Goal: Task Accomplishment & Management: Manage account settings

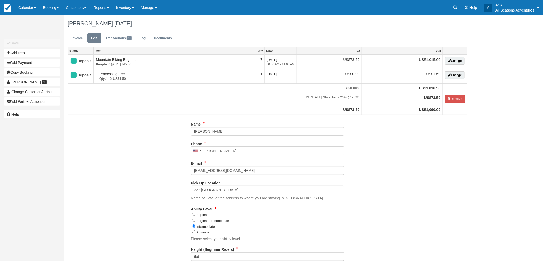
type input "[PHONE_NUMBER]"
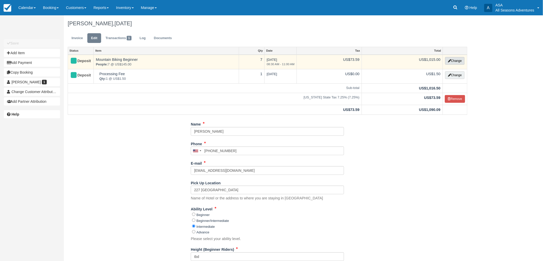
click at [450, 63] on button "Change" at bounding box center [454, 61] width 19 height 8
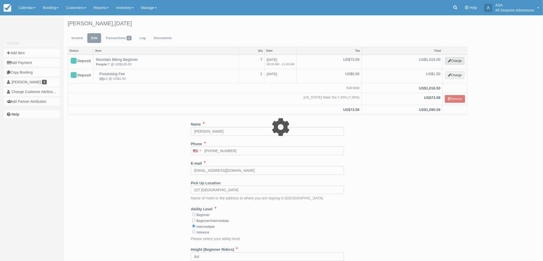
type input "1015.00"
select select "9"
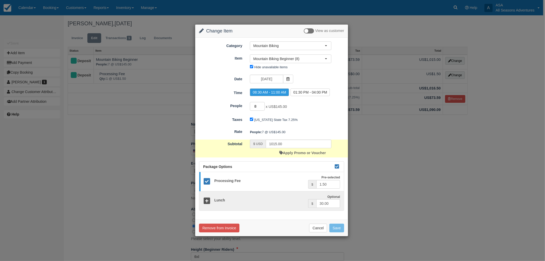
type input "8"
click at [262, 106] on input "8" at bounding box center [257, 106] width 15 height 9
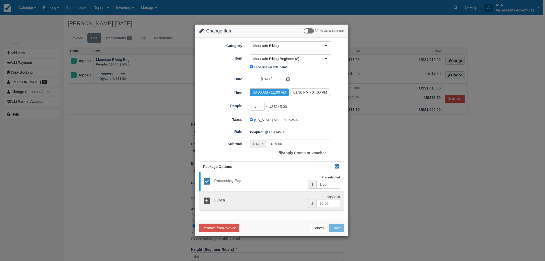
type input "1160.00"
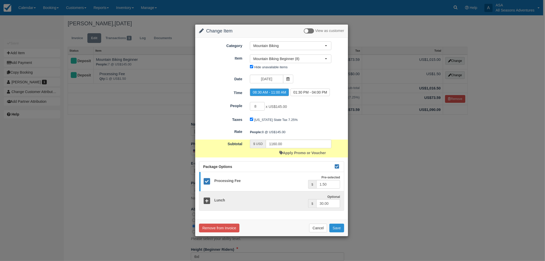
click at [337, 227] on button "Save" at bounding box center [336, 227] width 15 height 9
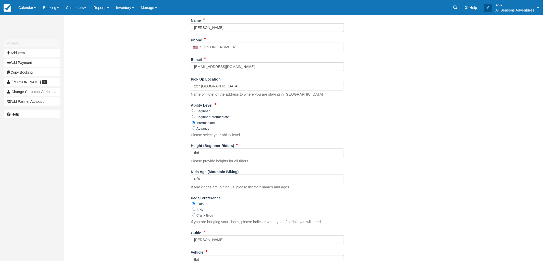
scroll to position [169, 0]
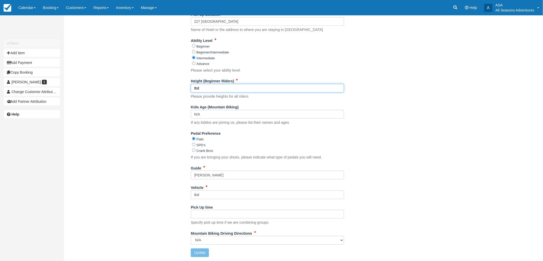
drag, startPoint x: 206, startPoint y: 87, endPoint x: 177, endPoint y: 90, distance: 29.3
click at [177, 90] on div "Name David Pringle Phone United States +1 Canada +1 United Kingdom +44 Afghanis…" at bounding box center [267, 105] width 407 height 309
click at [270, 88] on input "David 6'1, Elliot 67', Pat 5'10, Peter 6'1, Clay 6'2 Andrew 5'11" at bounding box center [267, 88] width 153 height 9
type input "David 6'1, Elliot 67', Pat 5'10, Peter 6'1, Clay 6'2, Andrew 5'11"
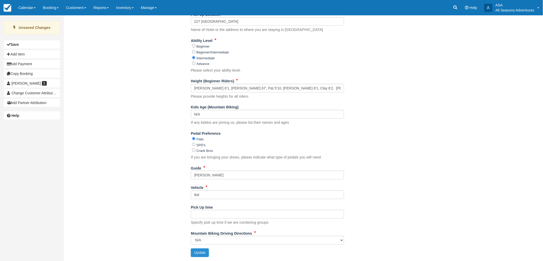
click at [200, 252] on button "Update" at bounding box center [200, 252] width 18 height 9
type input "[PHONE_NUMBER]"
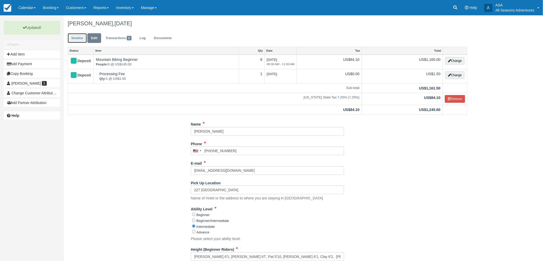
click at [79, 39] on link "Invoice" at bounding box center [77, 38] width 19 height 10
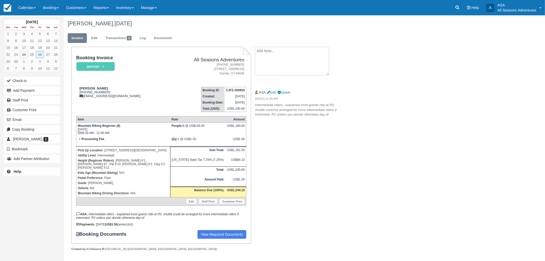
click at [315, 54] on textarea at bounding box center [292, 61] width 74 height 29
type textarea "One biker has their own bike"
click at [285, 80] on input "Show on invoice" at bounding box center [282, 80] width 3 height 3
checkbox input "true"
click at [271, 83] on button "Create" at bounding box center [266, 81] width 23 height 9
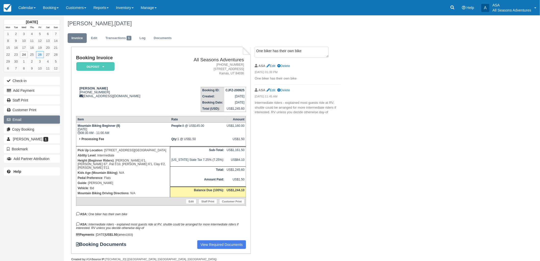
click at [19, 121] on button "Email" at bounding box center [32, 119] width 56 height 8
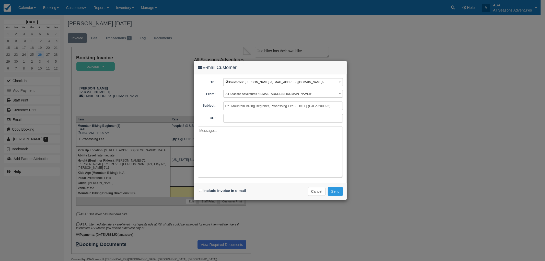
click at [202, 190] on div "Include invoice in e-mail" at bounding box center [223, 190] width 51 height 7
click at [200, 190] on input "Include invoice in e-mail" at bounding box center [200, 189] width 3 height 3
checkbox input "true"
click at [235, 151] on textarea at bounding box center [270, 151] width 145 height 51
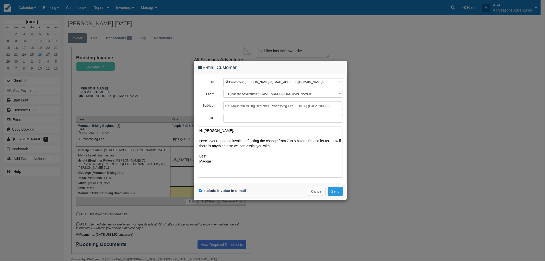
type textarea "Hi David, Here's your updated invoice reflecting the change from 7 to 8 bikers.…"
click at [336, 196] on div "Include invoice in e-mail Delivering e-mail ... Cancel Send" at bounding box center [270, 191] width 153 height 17
click at [335, 187] on button "Send" at bounding box center [335, 191] width 15 height 9
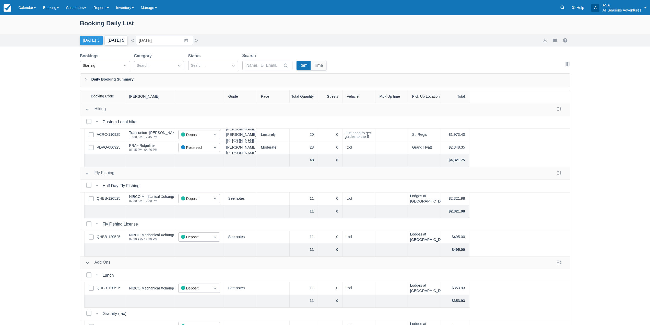
click at [122, 39] on button "[DATE] 5" at bounding box center [116, 40] width 23 height 9
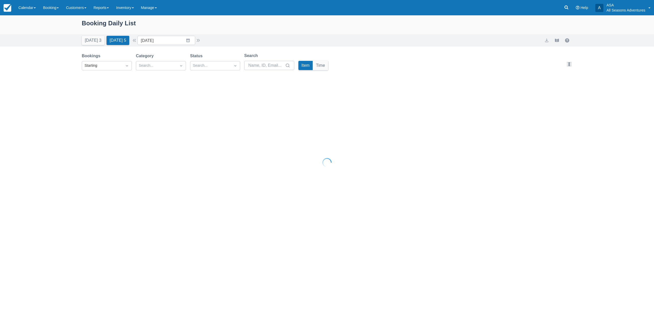
click at [199, 40] on div at bounding box center [327, 162] width 654 height 325
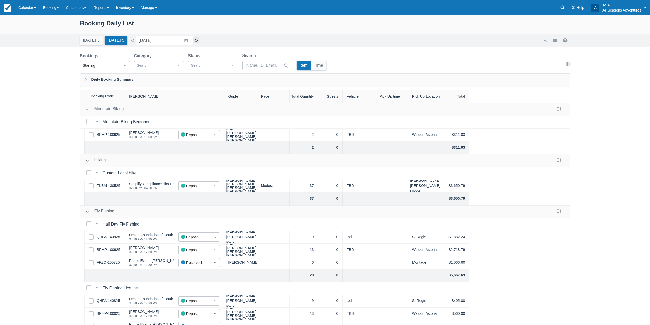
click at [199, 40] on button "button" at bounding box center [196, 40] width 6 height 6
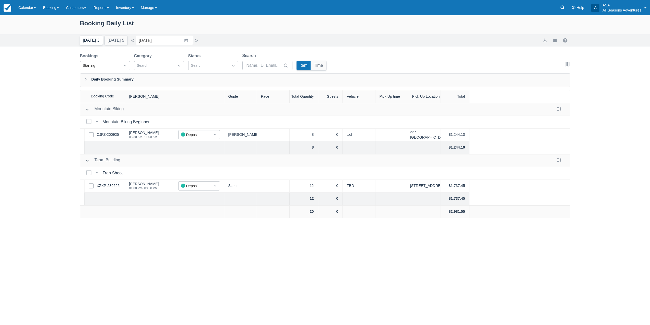
click at [90, 40] on button "Today 3" at bounding box center [91, 40] width 23 height 9
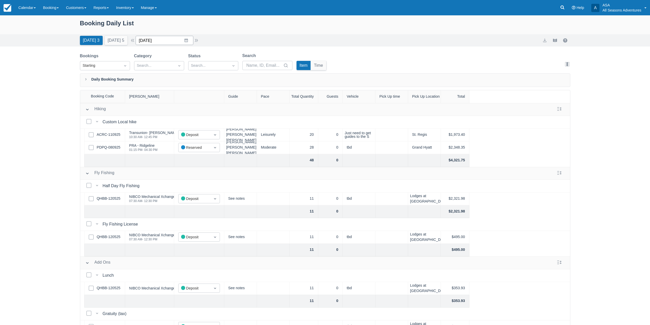
click at [186, 39] on input "09/24/25" at bounding box center [165, 40] width 58 height 9
click at [209, 60] on icon "Move forward to switch to the next month." at bounding box center [206, 61] width 5 height 5
click at [180, 122] on td "29" at bounding box center [176, 119] width 10 height 10
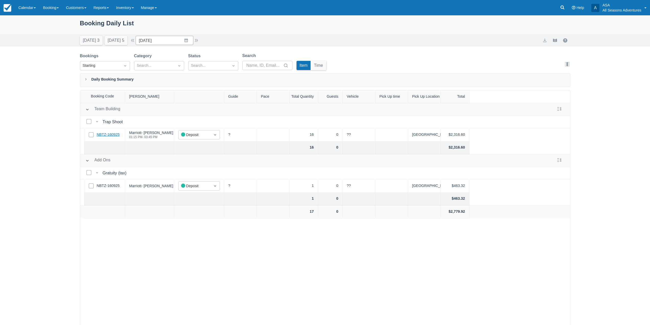
click at [114, 133] on link "NBTZ-160925" at bounding box center [108, 135] width 23 height 6
click at [190, 41] on input "10/29/25" at bounding box center [165, 40] width 58 height 9
click at [179, 79] on td "1" at bounding box center [176, 80] width 10 height 10
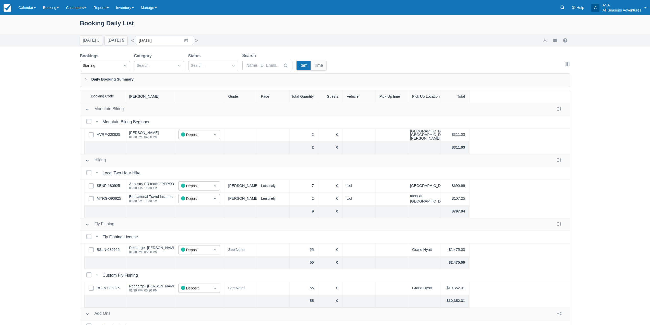
click at [198, 44] on div "Today 3 Tomorrow 5 Date 10/01/25 Navigate forward to interact with the calendar…" at bounding box center [140, 40] width 120 height 9
click at [198, 41] on button "button" at bounding box center [196, 40] width 6 height 6
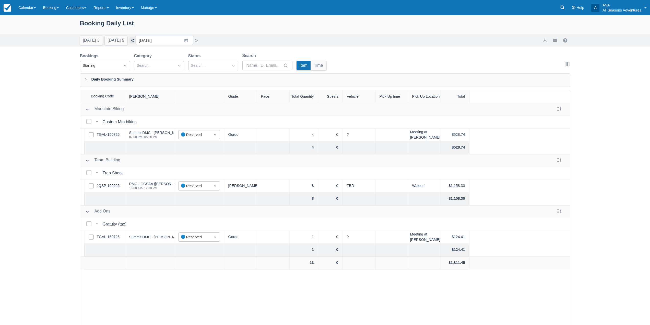
click at [136, 40] on button "button" at bounding box center [132, 40] width 6 height 6
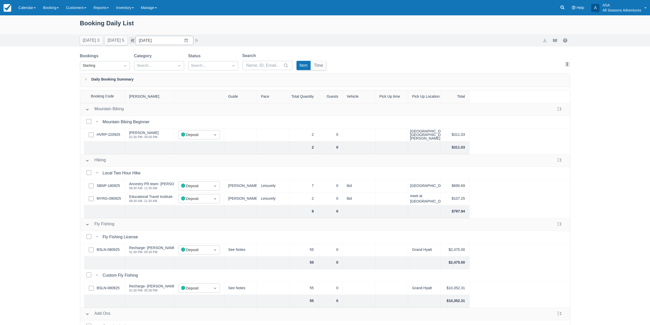
click at [136, 40] on button "button" at bounding box center [132, 40] width 6 height 6
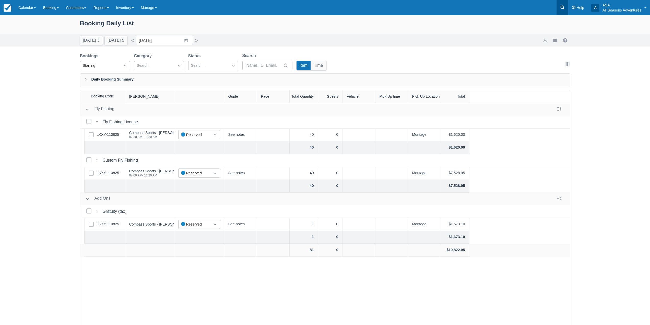
drag, startPoint x: 556, startPoint y: 8, endPoint x: 559, endPoint y: 8, distance: 3.1
click at [556, 8] on div "Menu Calendar Customer Inventory Month Week Day Booking Daily Manifest Daily Li…" at bounding box center [325, 7] width 650 height 15
click at [560, 8] on icon at bounding box center [562, 7] width 5 height 5
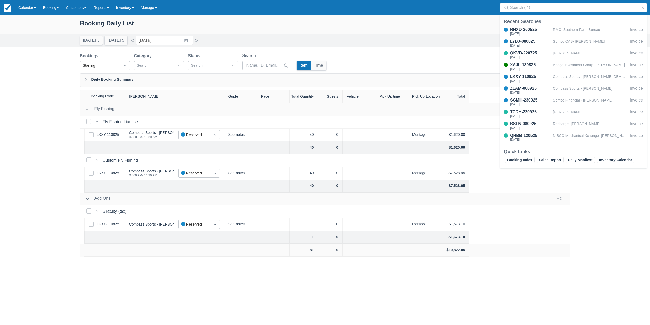
click at [254, 35] on div "Today 3 Tomorrow 5 Date 09/30/25 Navigate forward to interact with the calendar…" at bounding box center [325, 40] width 650 height 12
click at [643, 8] on button "button" at bounding box center [643, 8] width 6 height 6
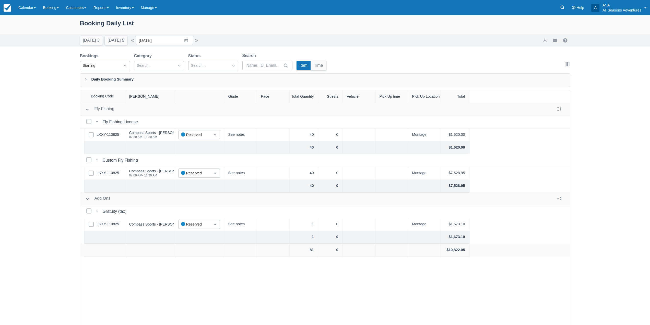
click at [293, 21] on div "Booking Daily List" at bounding box center [325, 25] width 490 height 15
click at [86, 23] on div "Booking Daily List" at bounding box center [325, 25] width 490 height 15
click at [26, 76] on div "Booking Daily List Today 3 Tomorrow 5 Date 09/30/25 Navigate forward to interac…" at bounding box center [325, 182] width 650 height 335
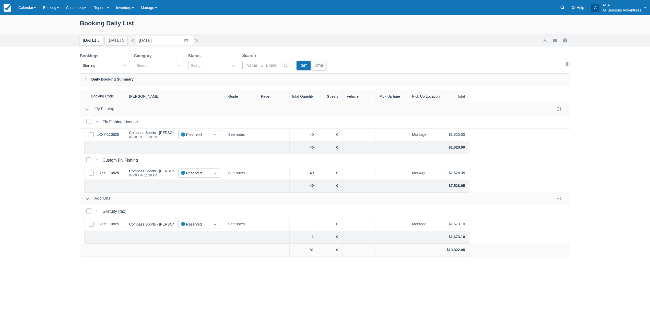
click at [93, 40] on button "Today 3" at bounding box center [91, 40] width 23 height 9
type input "09/24/25"
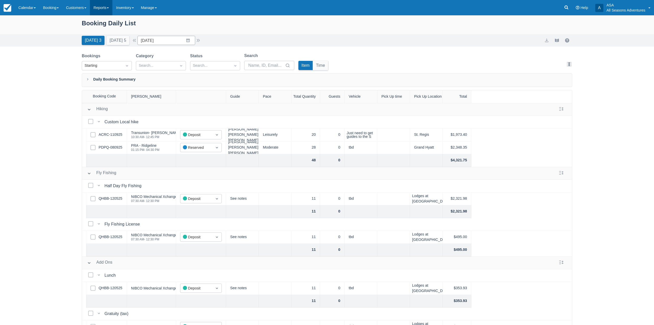
click at [111, 9] on link "Reports" at bounding box center [101, 7] width 22 height 15
click at [100, 24] on link "Booking Index" at bounding box center [110, 22] width 40 height 11
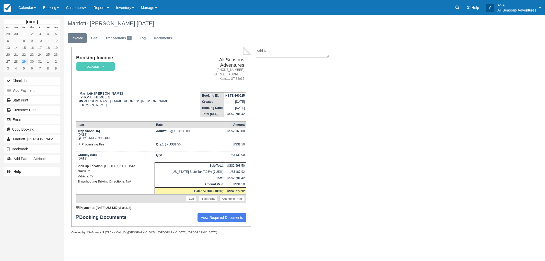
click at [387, 102] on div "Marriott- [PERSON_NAME], [DATE] Invoice Edit Transactions 1 Log Documents Booki…" at bounding box center [268, 130] width 409 height 230
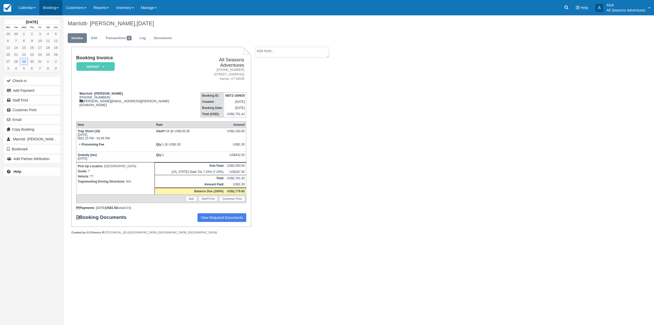
click at [55, 5] on link "Booking" at bounding box center [50, 7] width 23 height 15
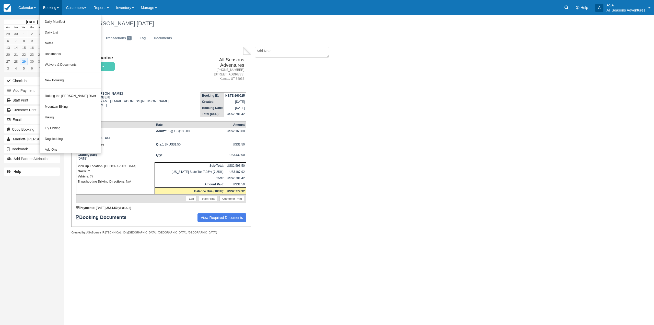
click at [199, 22] on h1 "Marriott- Jill Cochran, October 29 2025" at bounding box center [309, 23] width 483 height 6
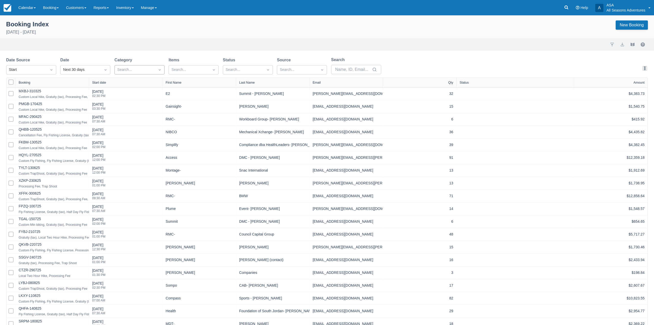
select select "25"
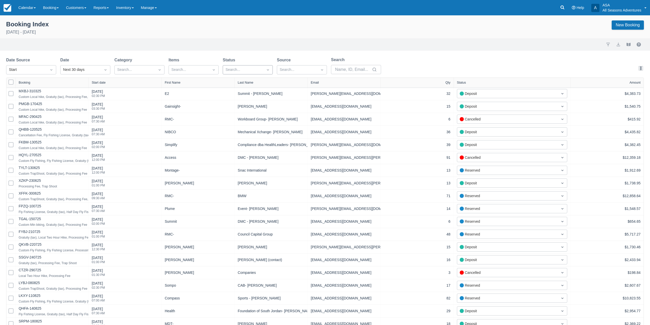
click at [233, 69] on div at bounding box center [243, 69] width 35 height 7
click at [242, 138] on div at bounding box center [248, 138] width 44 height 7
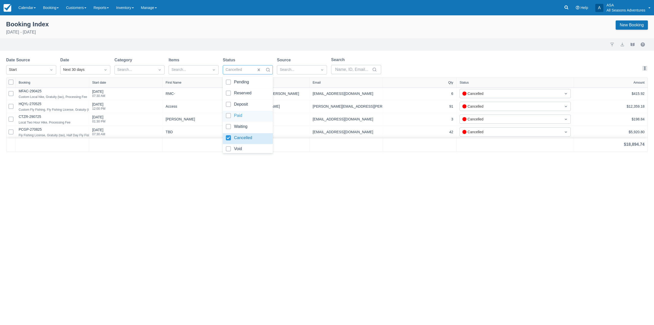
click at [155, 28] on div "Booking Index September 24th - October 24th 2025 New Booking" at bounding box center [327, 28] width 642 height 16
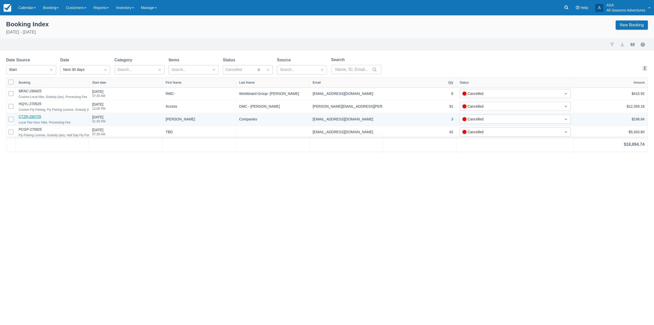
click at [27, 116] on link "CTZR-290725" at bounding box center [30, 116] width 22 height 4
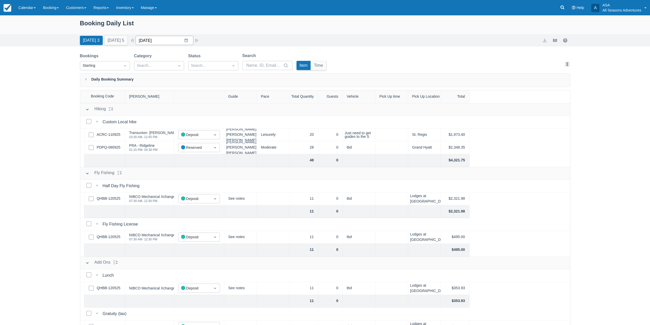
click at [183, 38] on input "[DATE]" at bounding box center [165, 40] width 58 height 9
click at [189, 110] on td "25" at bounding box center [186, 109] width 10 height 10
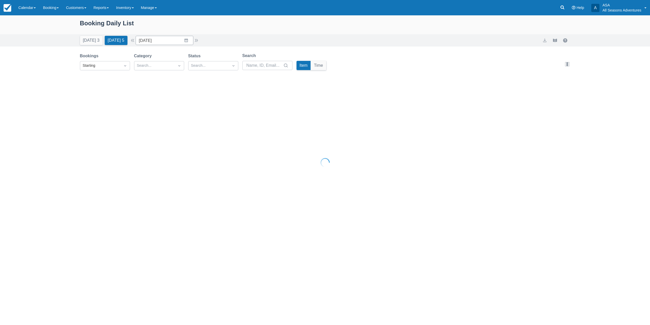
type input "[DATE]"
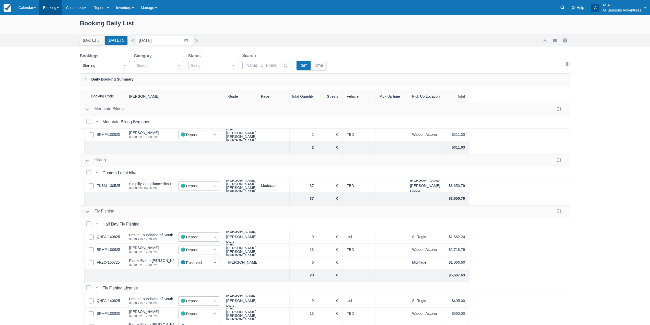
click at [57, 12] on link "Booking" at bounding box center [50, 7] width 23 height 15
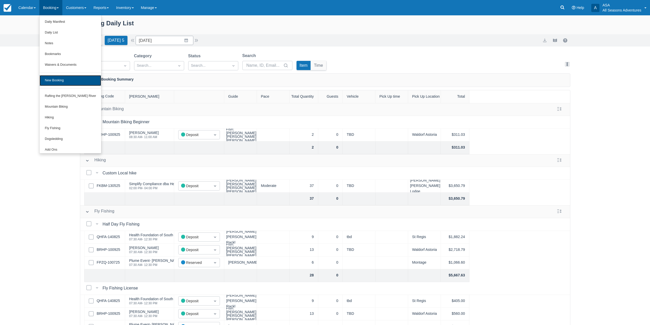
click at [61, 83] on link "New Booking" at bounding box center [71, 80] width 62 height 11
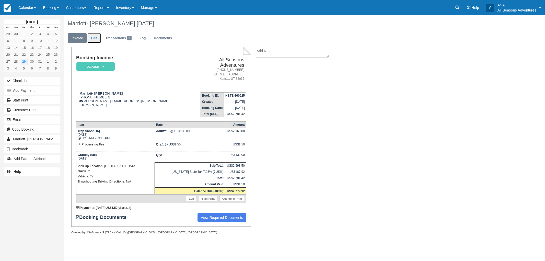
click at [93, 40] on link "Edit" at bounding box center [94, 38] width 14 height 10
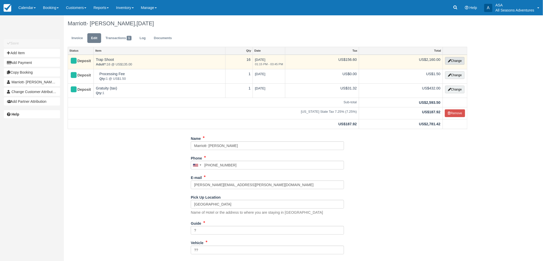
click at [461, 62] on button "Change" at bounding box center [454, 61] width 19 height 8
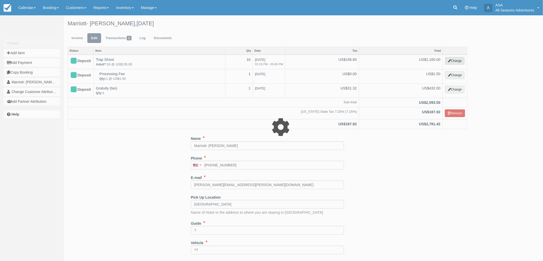
select select "3"
type input "2160.00"
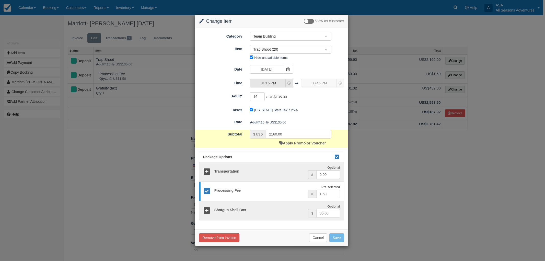
click at [281, 82] on span "01:15 PM" at bounding box center [268, 82] width 36 height 5
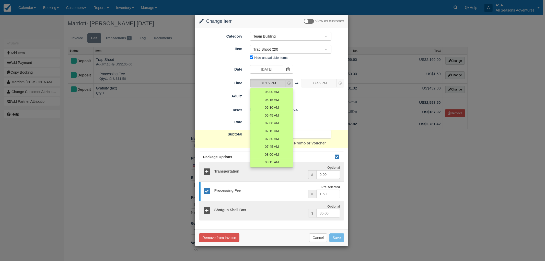
scroll to position [191, 0]
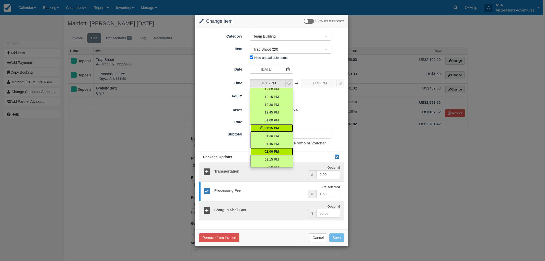
click at [280, 153] on link "02:00 PM" at bounding box center [271, 152] width 43 height 8
select select "14:00"
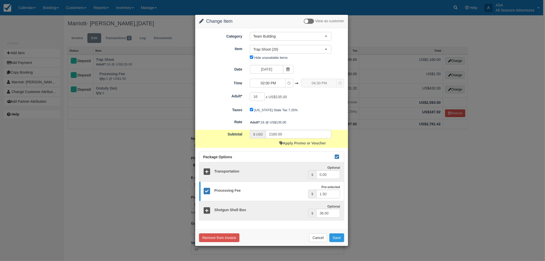
click at [320, 82] on div "04:30 PM 04:30 PM 04:30 PM" at bounding box center [322, 83] width 43 height 9
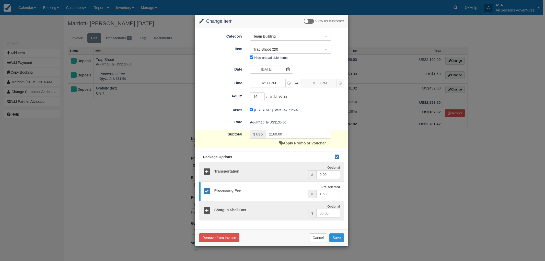
click at [332, 235] on button "Save" at bounding box center [336, 237] width 15 height 9
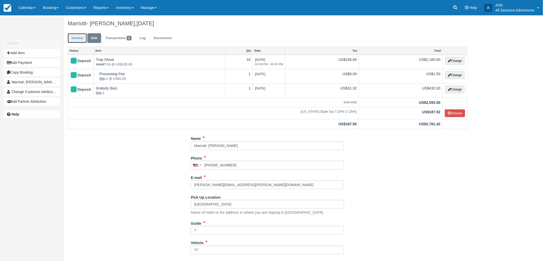
click at [77, 37] on link "Invoice" at bounding box center [77, 38] width 19 height 10
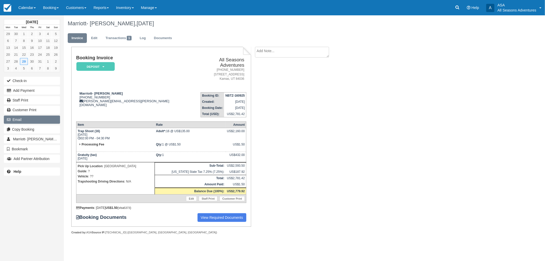
click at [38, 121] on button "Email" at bounding box center [32, 119] width 56 height 8
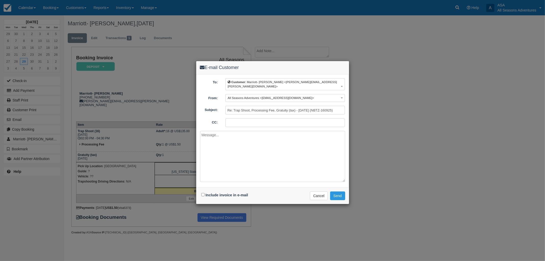
click at [205, 191] on div "Include invoice in e-mail" at bounding box center [225, 194] width 51 height 7
click at [203, 193] on input "Include invoice in e-mail" at bounding box center [202, 194] width 3 height 3
checkbox input "true"
click at [221, 160] on textarea at bounding box center [272, 156] width 145 height 51
type textarea "Hi Jill, Here is your updated invoice reflecting your 2 PM pickup. Thank you, M…"
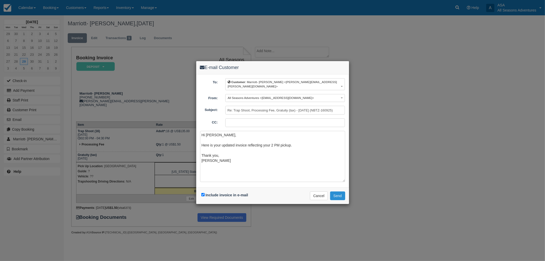
click at [341, 193] on button "Send" at bounding box center [337, 195] width 15 height 9
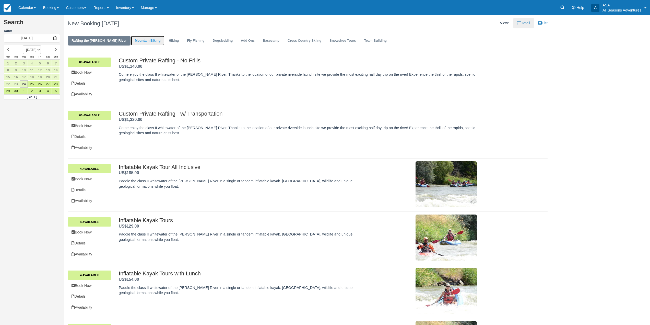
click at [133, 41] on link "Mountain Biking" at bounding box center [147, 41] width 33 height 10
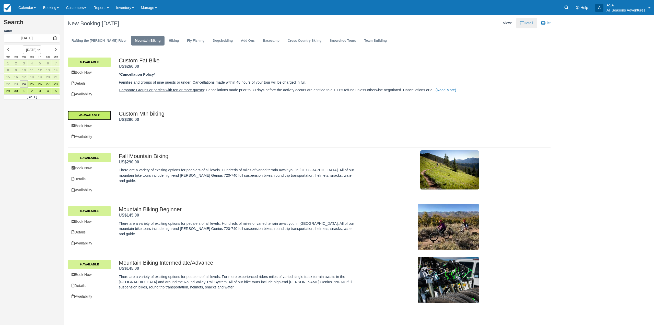
click at [97, 114] on link "40 Available" at bounding box center [89, 115] width 43 height 9
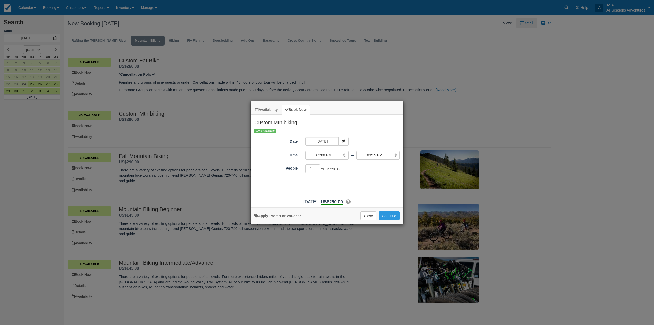
click at [107, 157] on div "Availability Book Now Custom Mtn biking [DATE] Mon [DATE] Tue [DATE] Wed [DATE]…" at bounding box center [327, 162] width 654 height 325
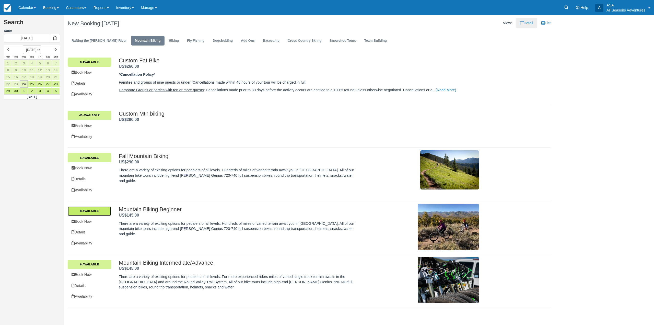
click at [100, 208] on link "8 Available" at bounding box center [89, 210] width 43 height 9
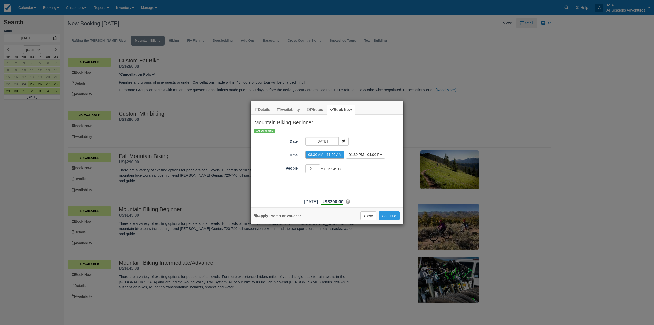
click at [46, 179] on div "Details Availability Photos Book Now Mountain Biking Beginner There are a varie…" at bounding box center [327, 162] width 654 height 325
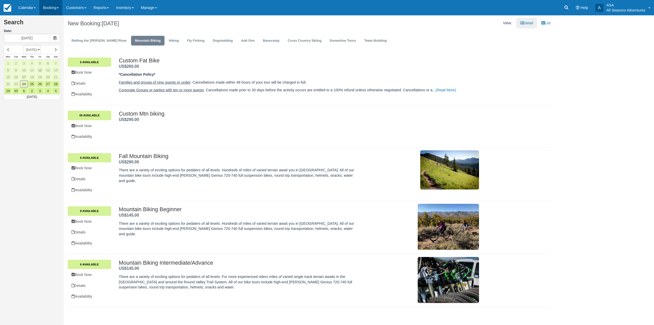
click at [50, 6] on link "Booking" at bounding box center [50, 7] width 23 height 15
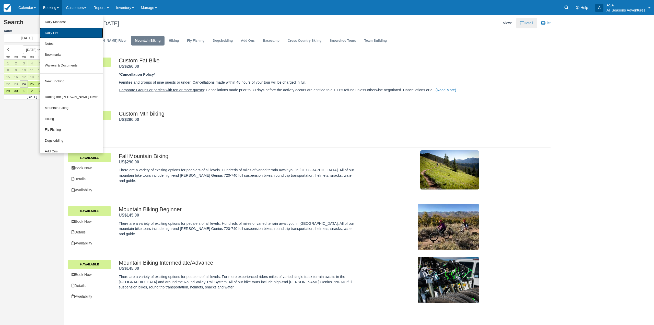
click at [61, 34] on link "Daily List" at bounding box center [71, 33] width 63 height 11
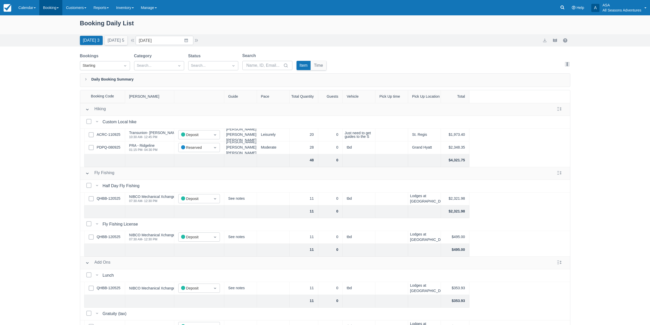
click at [55, 10] on link "Booking" at bounding box center [50, 7] width 23 height 15
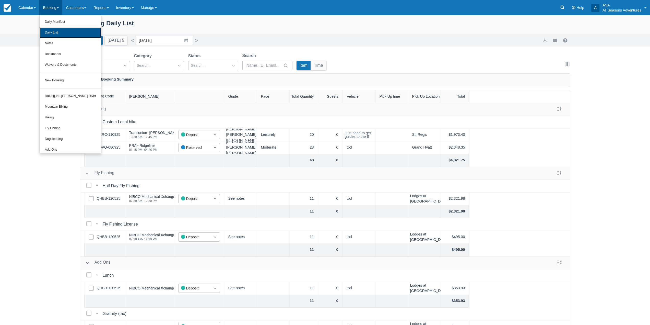
click at [62, 34] on link "Daily List" at bounding box center [71, 32] width 62 height 11
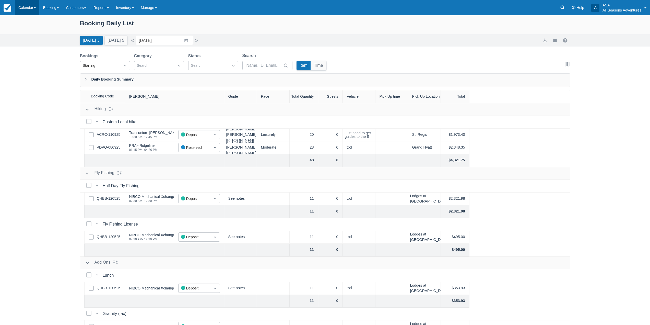
click at [27, 7] on link "Calendar" at bounding box center [27, 7] width 25 height 15
click at [53, 8] on link "Booking" at bounding box center [50, 7] width 23 height 15
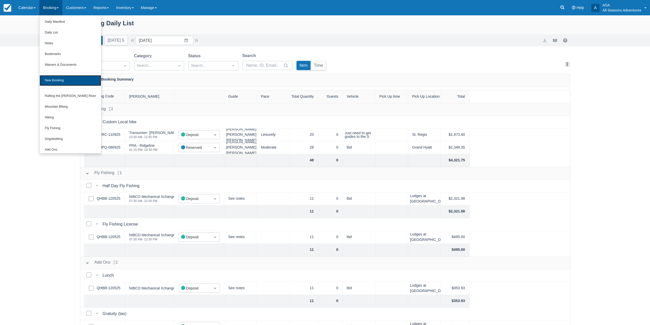
click at [58, 82] on link "New Booking" at bounding box center [71, 80] width 62 height 11
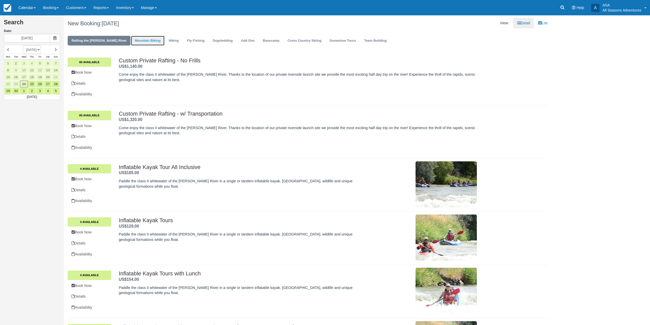
click at [137, 40] on link "Mountain Biking" at bounding box center [147, 41] width 33 height 10
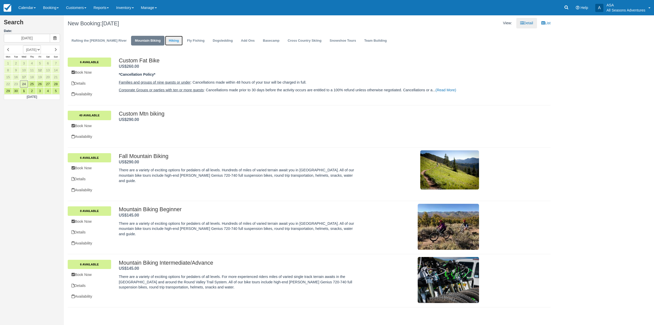
click at [165, 37] on link "Hiking" at bounding box center [174, 41] width 18 height 10
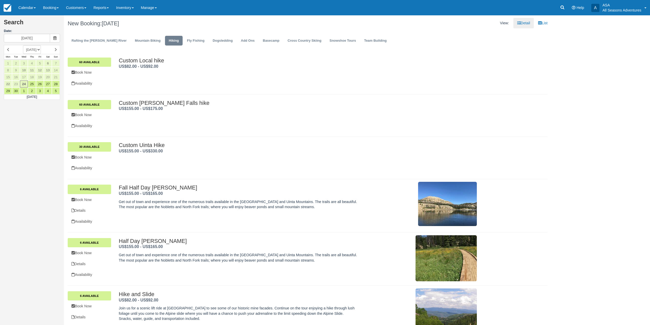
drag, startPoint x: 69, startPoint y: 24, endPoint x: 162, endPoint y: 30, distance: 93.4
click at [162, 30] on div "New Booking: Wed Sept 24, 2025" at bounding box center [186, 23] width 244 height 16
click at [162, 26] on h1 "New Booking: Wed Sept 24, 2025" at bounding box center [186, 23] width 236 height 6
click at [55, 11] on link "Booking" at bounding box center [50, 7] width 23 height 15
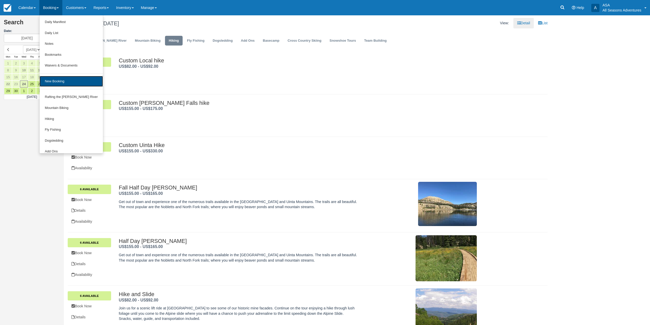
click at [76, 83] on link "New Booking" at bounding box center [71, 81] width 63 height 11
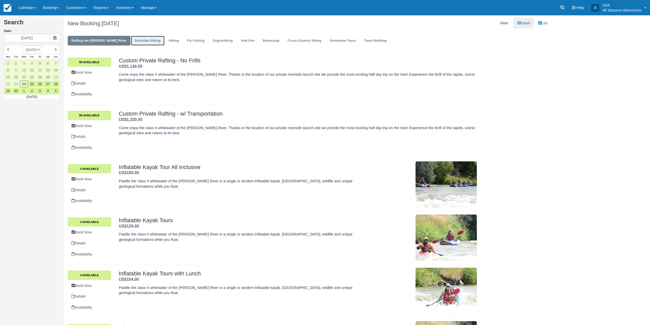
click at [135, 39] on link "Mountain Biking" at bounding box center [147, 41] width 33 height 10
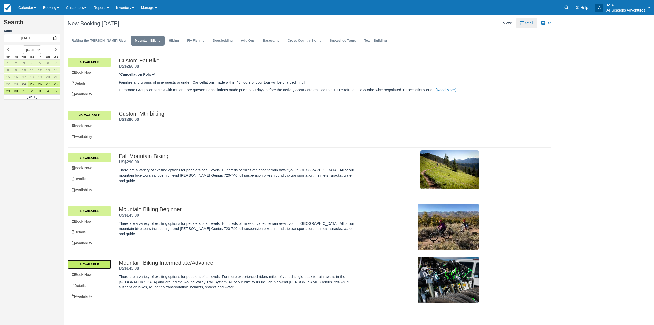
click at [95, 263] on link "6 Available" at bounding box center [89, 263] width 43 height 9
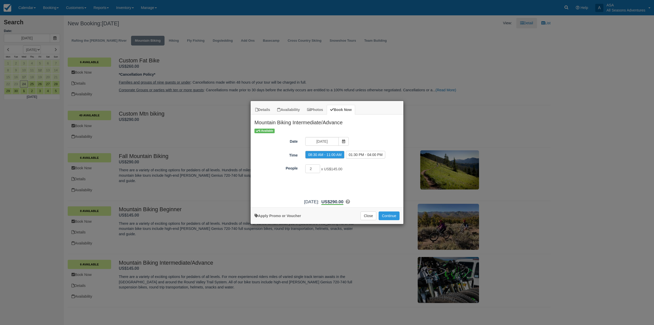
click at [275, 262] on div "Details Availability Photos Book Now Mountain Biking Intermediate/Advance There…" at bounding box center [327, 162] width 654 height 325
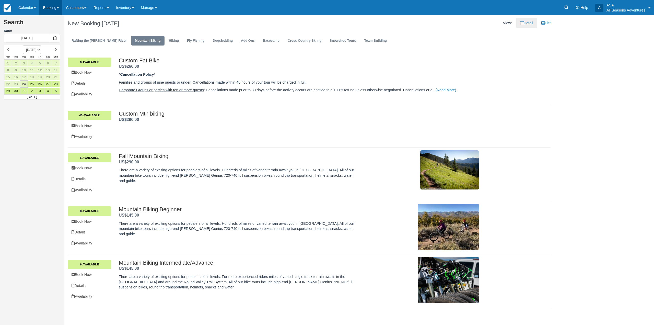
click at [51, 6] on link "Booking" at bounding box center [50, 7] width 23 height 15
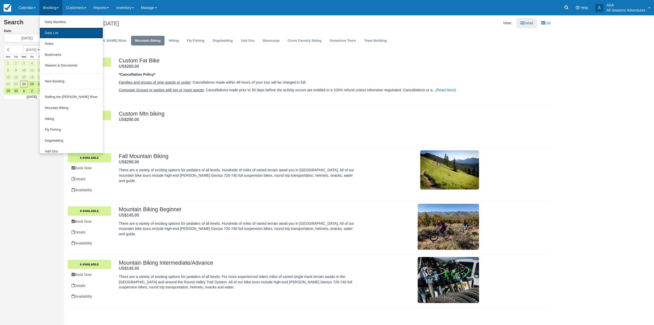
click at [56, 35] on link "Daily List" at bounding box center [71, 33] width 63 height 11
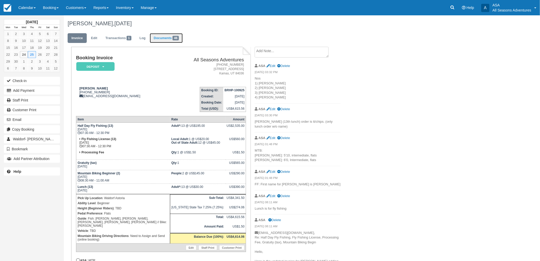
click at [181, 39] on link "Documents 46" at bounding box center [166, 38] width 33 height 10
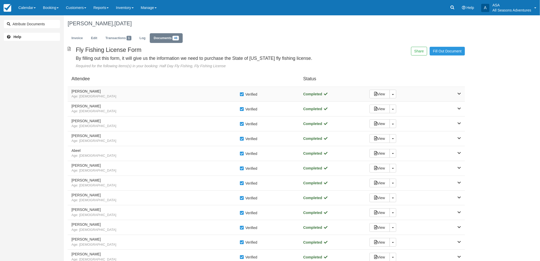
click at [142, 95] on span "Age: [DEMOGRAPHIC_DATA]" at bounding box center [156, 96] width 168 height 5
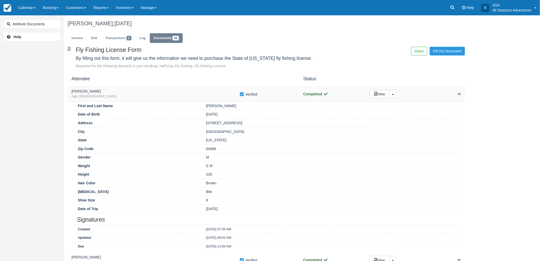
click at [142, 95] on span "Age: [DEMOGRAPHIC_DATA]" at bounding box center [156, 96] width 168 height 5
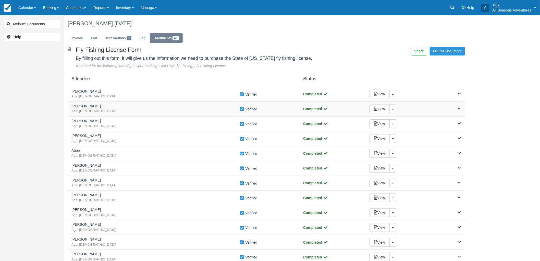
click at [142, 105] on h5 "[PERSON_NAME]" at bounding box center [156, 106] width 168 height 4
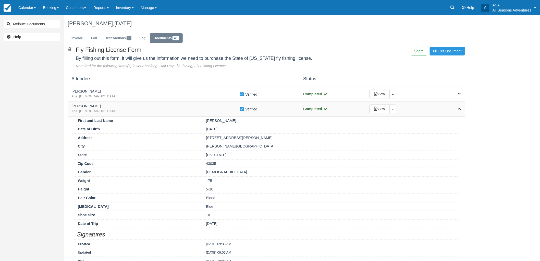
click at [142, 105] on h5 "[PERSON_NAME]" at bounding box center [156, 106] width 168 height 4
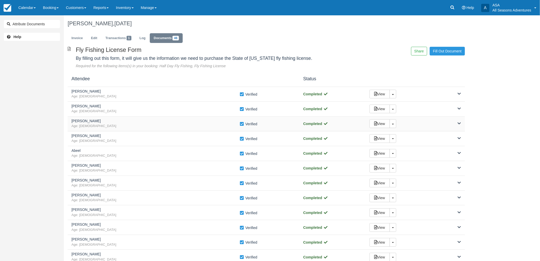
click at [146, 120] on h5 "[PERSON_NAME]" at bounding box center [156, 121] width 168 height 4
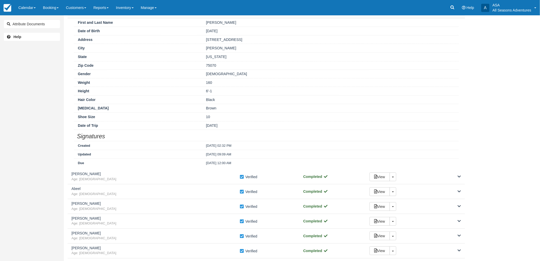
scroll to position [113, 0]
click at [151, 174] on h5 "[PERSON_NAME]" at bounding box center [156, 173] width 168 height 4
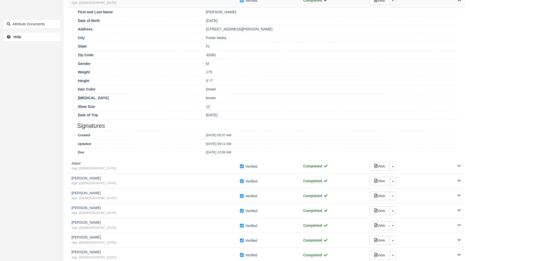
scroll to position [312, 0]
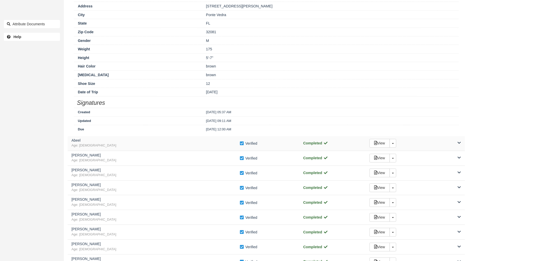
click at [159, 144] on div "Abeel Age: 39" at bounding box center [156, 143] width 168 height 9
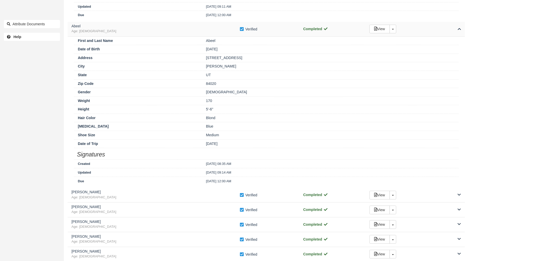
scroll to position [454, 0]
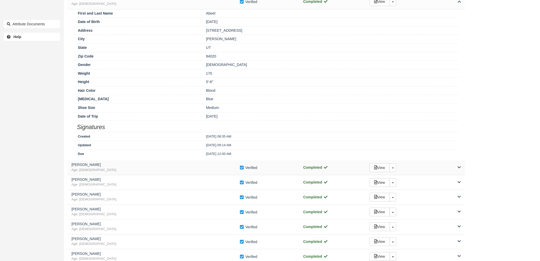
click at [166, 167] on h5 "Raif Webster" at bounding box center [156, 165] width 168 height 4
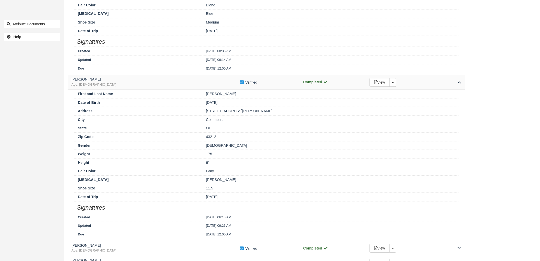
scroll to position [624, 0]
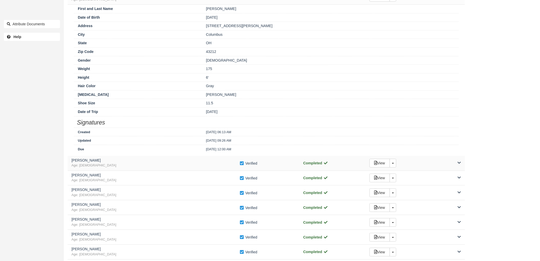
click at [167, 168] on span "Age: 46" at bounding box center [156, 165] width 168 height 5
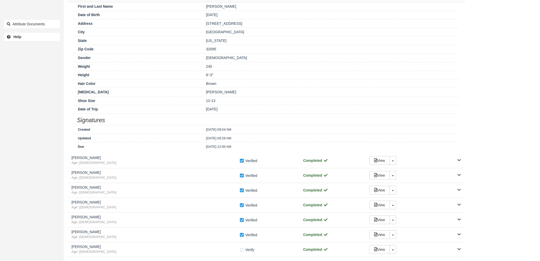
scroll to position [795, 0]
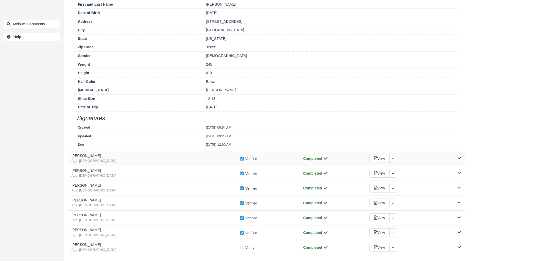
click at [168, 163] on span "Age: 41" at bounding box center [156, 160] width 168 height 5
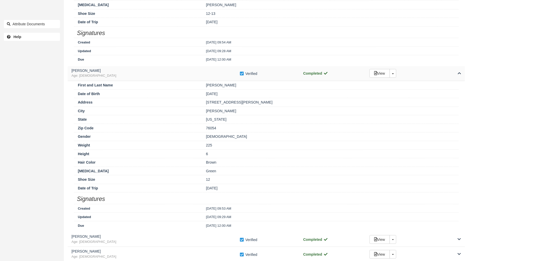
scroll to position [936, 0]
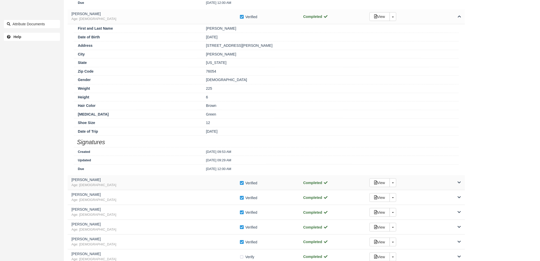
click at [171, 183] on div "Pete Gray Age: 43" at bounding box center [156, 182] width 168 height 9
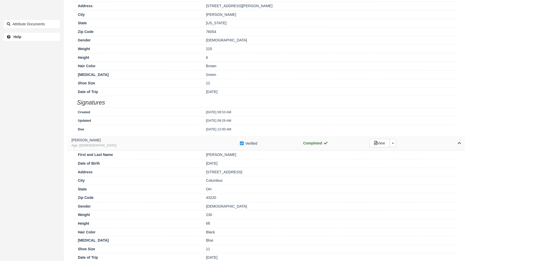
scroll to position [1078, 0]
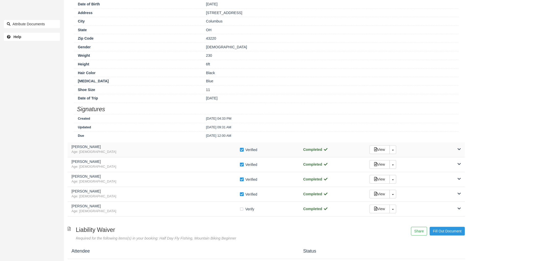
click at [169, 157] on div "Brad Kendall Age: 63 Verify Verified Completed View Toggle Dropdown Detach" at bounding box center [267, 150] width 398 height 15
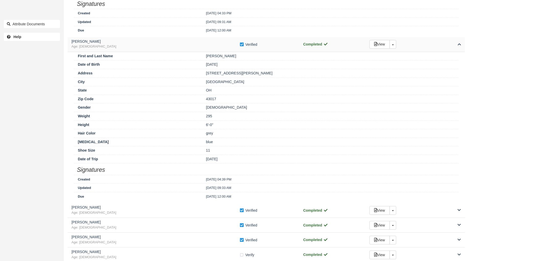
scroll to position [1248, 0]
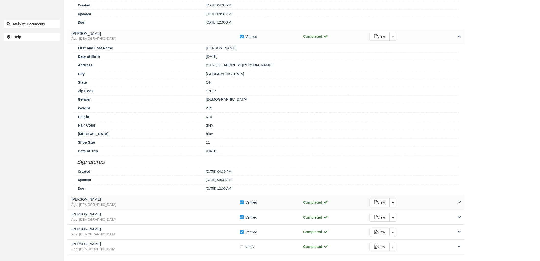
click at [181, 199] on div "Joel Wage Age: 52 Verify Verified Completed View Toggle Dropdown Detach" at bounding box center [267, 202] width 398 height 15
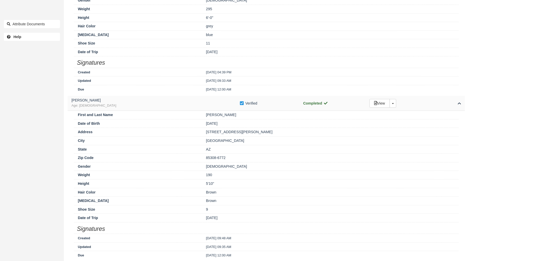
scroll to position [1362, 0]
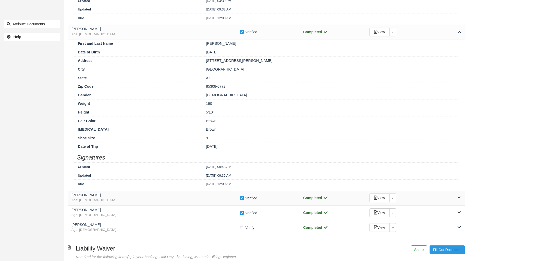
click at [169, 197] on h5 "[PERSON_NAME]" at bounding box center [156, 195] width 168 height 4
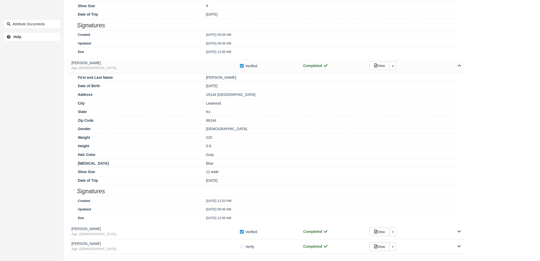
scroll to position [1561, 0]
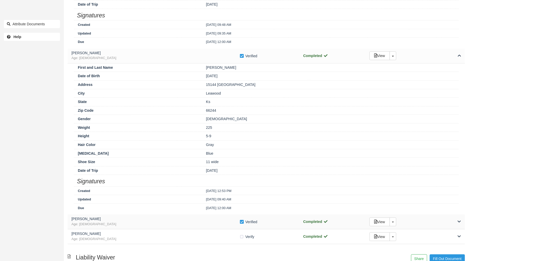
click at [189, 227] on span "Age: [DEMOGRAPHIC_DATA]" at bounding box center [156, 224] width 168 height 5
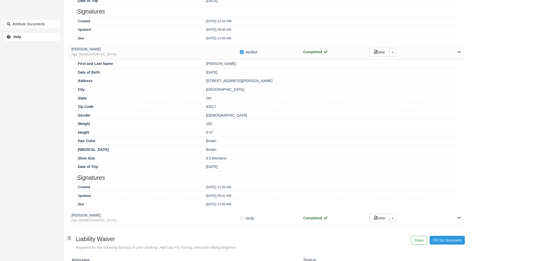
scroll to position [1731, 0]
click at [190, 222] on span "Age: [DEMOGRAPHIC_DATA]" at bounding box center [156, 219] width 168 height 5
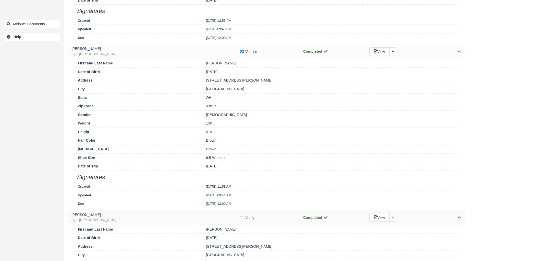
scroll to position [1873, 0]
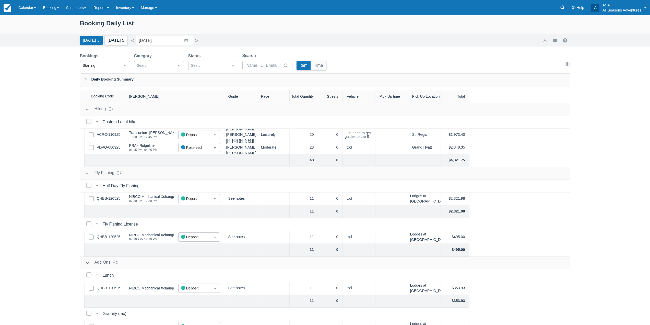
click at [121, 37] on button "Tomorrow 5" at bounding box center [116, 40] width 23 height 9
type input "[DATE]"
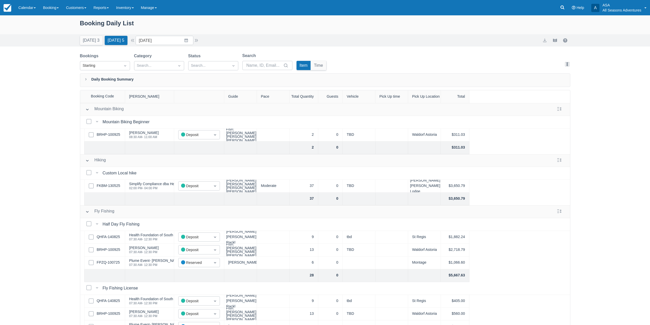
scroll to position [51, 0]
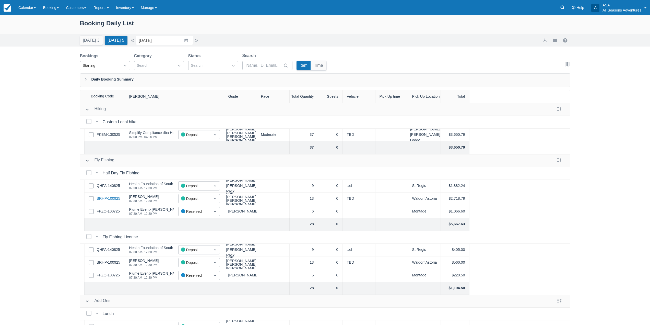
click at [103, 200] on link "BRHP-100925" at bounding box center [108, 199] width 23 height 6
click at [33, 95] on div "Booking Daily List Today 3 Tomorrow 5 Date 09/25/25 Navigate forward to interac…" at bounding box center [325, 182] width 650 height 335
click at [54, 9] on link "Booking" at bounding box center [50, 7] width 23 height 15
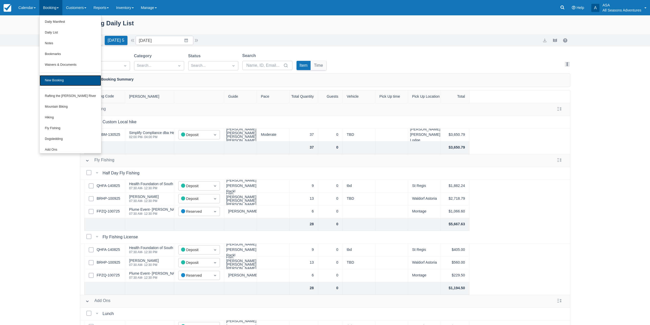
click at [57, 81] on link "New Booking" at bounding box center [71, 80] width 62 height 11
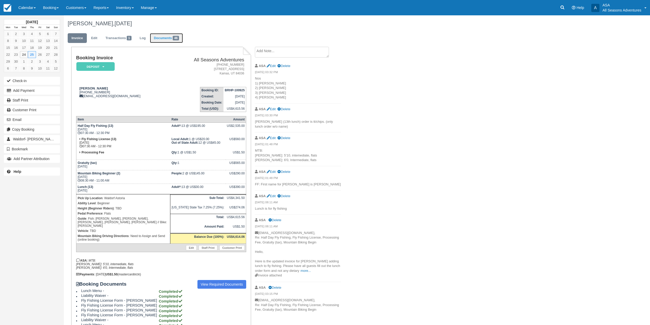
click at [155, 39] on link "Documents 46" at bounding box center [166, 38] width 33 height 10
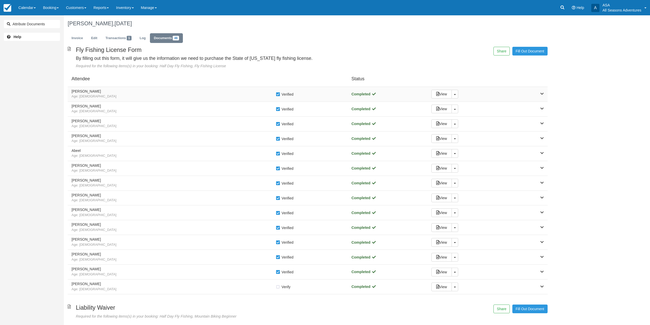
click at [136, 93] on h5 "[PERSON_NAME]" at bounding box center [174, 91] width 204 height 4
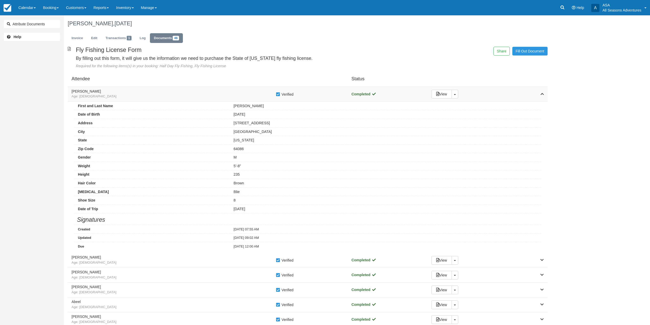
click at [136, 93] on h5 "[PERSON_NAME]" at bounding box center [174, 91] width 204 height 4
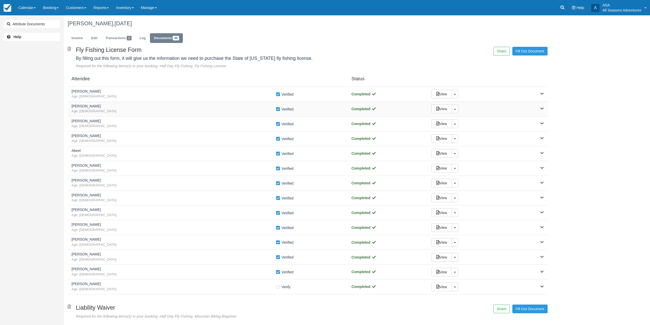
click at [139, 102] on div "[PERSON_NAME] Age: [DEMOGRAPHIC_DATA] Verify Verified Completed View Toggle Dro…" at bounding box center [308, 109] width 480 height 15
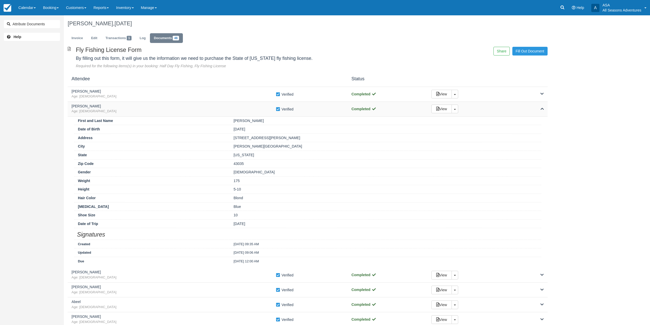
click at [140, 105] on h5 "[PERSON_NAME]" at bounding box center [174, 106] width 204 height 4
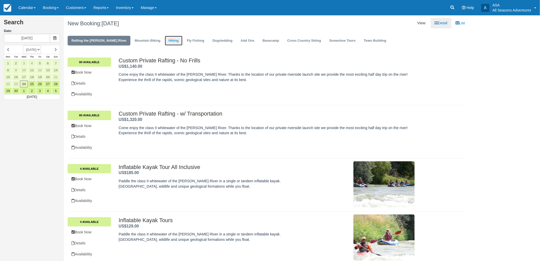
click at [165, 43] on link "Hiking" at bounding box center [174, 41] width 18 height 10
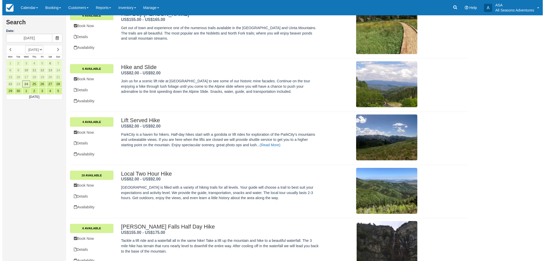
scroll to position [238, 0]
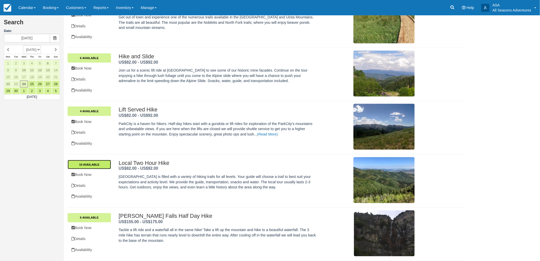
click at [85, 167] on link "10 Available" at bounding box center [89, 164] width 43 height 9
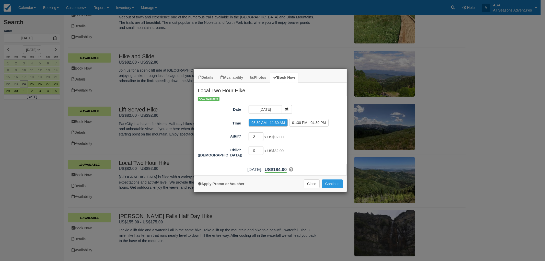
drag, startPoint x: 255, startPoint y: 137, endPoint x: 249, endPoint y: 135, distance: 5.9
click at [249, 135] on input "2" at bounding box center [256, 136] width 15 height 9
type input "10"
click at [321, 124] on label "01:30 PM - 04:30 PM" at bounding box center [308, 123] width 39 height 8
radio input "true"
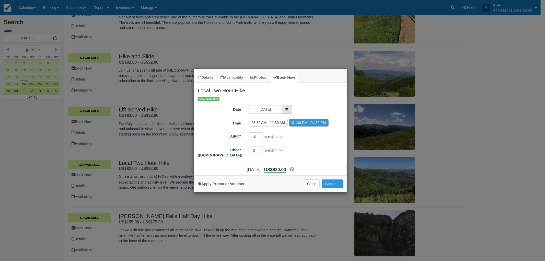
click at [286, 110] on icon "Item Modal" at bounding box center [287, 110] width 4 height 4
click at [287, 109] on icon "Item Modal" at bounding box center [287, 110] width 4 height 4
click at [285, 109] on icon "Item Modal" at bounding box center [287, 110] width 4 height 4
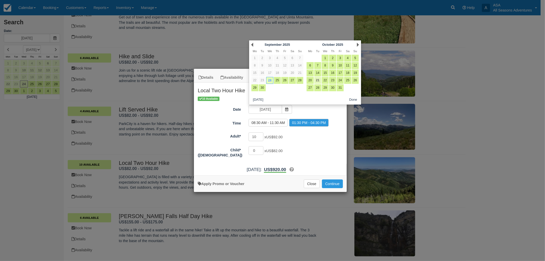
click at [318, 81] on link "21" at bounding box center [317, 80] width 7 height 7
type input "[DATE]"
radio input "false"
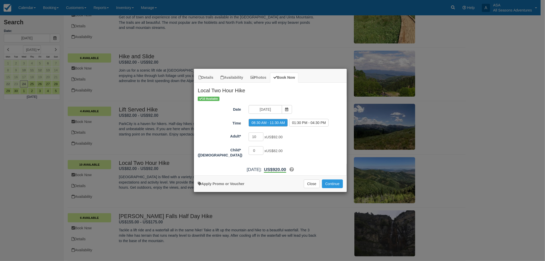
click at [313, 88] on h2 "Local Two Hour Hike" at bounding box center [270, 88] width 153 height 13
click at [328, 182] on button "Continue" at bounding box center [332, 183] width 21 height 9
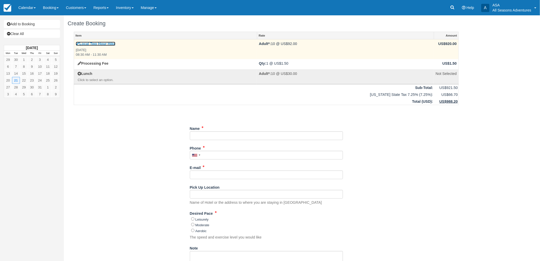
click at [101, 45] on link "Local Two Hour Hike" at bounding box center [96, 44] width 40 height 4
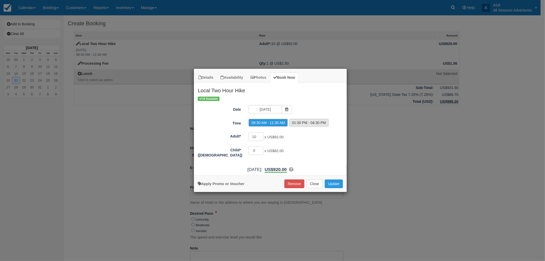
click at [307, 120] on label "01:30 PM - 04:30 PM" at bounding box center [308, 123] width 39 height 8
radio input "true"
click at [337, 182] on button "Update" at bounding box center [334, 183] width 18 height 9
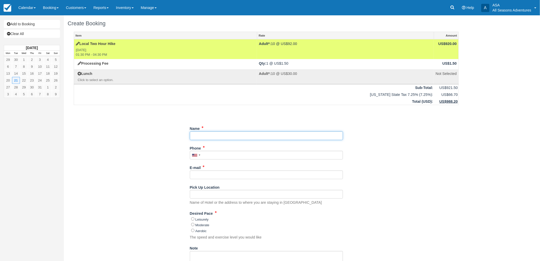
click at [220, 135] on input "Name" at bounding box center [266, 135] width 153 height 9
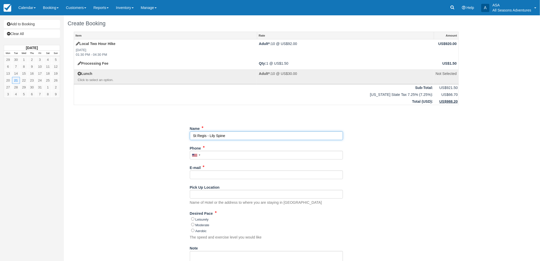
click at [197, 135] on input "Name" at bounding box center [266, 135] width 153 height 9
type input "St. Regis - Lily Spine"
click at [216, 152] on input "Phone" at bounding box center [266, 155] width 153 height 9
drag, startPoint x: 226, startPoint y: 164, endPoint x: 362, endPoint y: 260, distance: 165.9
click at [330, 240] on ol "Name Phone [GEOGRAPHIC_DATA] +1 [GEOGRAPHIC_DATA] +1 [GEOGRAPHIC_DATA] +44 [GEO…" at bounding box center [266, 232] width 153 height 216
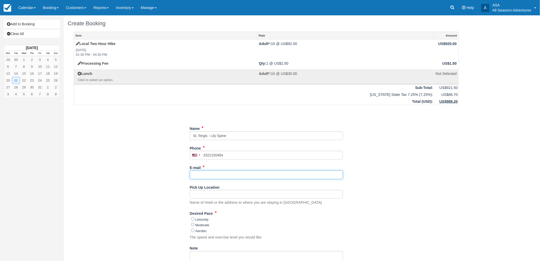
type input "[PHONE_NUMBER]"
click at [289, 176] on input "E-mail" at bounding box center [266, 174] width 153 height 9
type input "c"
type input "[EMAIL_ADDRESS][PERSON_NAME][DOMAIN_NAME]"
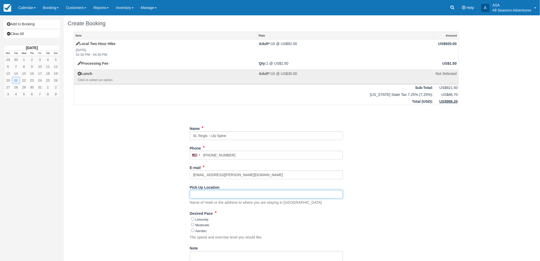
click at [284, 190] on input "Pick Up Location" at bounding box center [266, 194] width 153 height 9
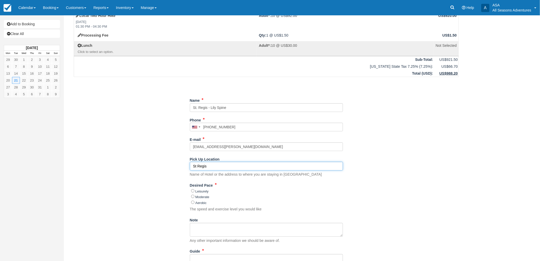
scroll to position [85, 0]
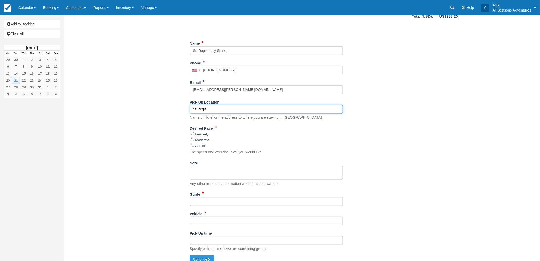
type input "St Regis"
click at [184, 158] on div "Item Rate Amount Local Two Hour Hike [DATE] 01:30 PM - 04:30 PM Adult*: 10 @ US…" at bounding box center [267, 101] width 398 height 309
click at [200, 131] on div "Leisurely" at bounding box center [267, 134] width 152 height 6
click at [200, 135] on label "Leisurely" at bounding box center [202, 134] width 13 height 4
click at [195, 135] on input "Leisurely" at bounding box center [192, 133] width 3 height 3
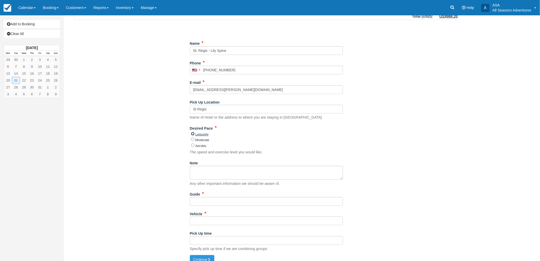
radio input "true"
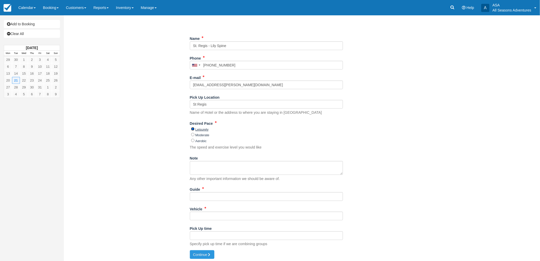
scroll to position [92, 0]
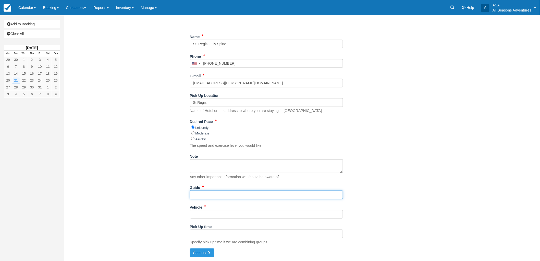
click at [229, 196] on input "Guide" at bounding box center [266, 194] width 153 height 9
type input "tbd"
click at [256, 219] on div "Vehicle" at bounding box center [266, 213] width 153 height 20
click at [256, 212] on input "Vehicle" at bounding box center [266, 214] width 153 height 9
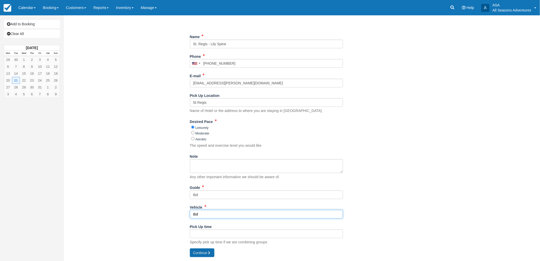
type input "tbd"
click at [193, 251] on button "Continue" at bounding box center [202, 252] width 25 height 9
type input "+13322150464"
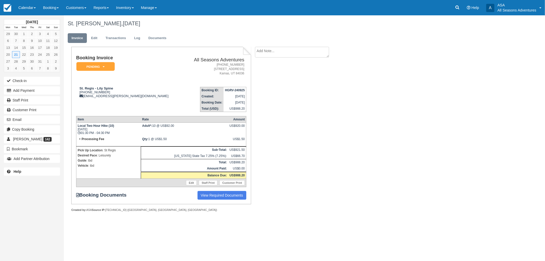
click at [44, 86] on div "Check-in Add Payment Staff Print Customer Print Email Copy Booking [PERSON_NAME…" at bounding box center [32, 119] width 64 height 87
click at [45, 89] on button "Add Payment" at bounding box center [32, 90] width 56 height 8
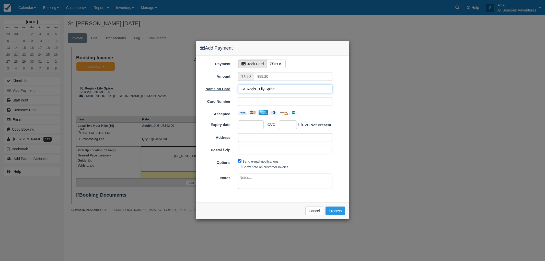
drag, startPoint x: 259, startPoint y: 88, endPoint x: 215, endPoint y: 87, distance: 43.7
click at [215, 87] on div "Name on Card St. Regis - Lily Spine" at bounding box center [272, 89] width 153 height 9
type input "Lily Spine"
drag, startPoint x: 275, startPoint y: 75, endPoint x: 216, endPoint y: 75, distance: 59.5
click at [216, 75] on div "Amount $ USD 988.20" at bounding box center [272, 76] width 153 height 9
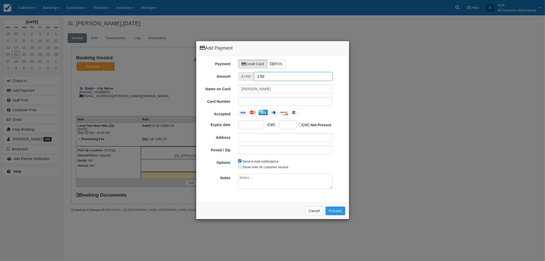
type input "1.50"
drag, startPoint x: 257, startPoint y: 87, endPoint x: 175, endPoint y: 92, distance: 82.1
click at [183, 92] on div "Add Payment Payment Credit Card POS Amount $ USD 1.50 Name on Card Lily Spine C…" at bounding box center [272, 130] width 545 height 261
click at [250, 89] on input "Moolly Haggerty" at bounding box center [285, 89] width 94 height 9
type input "Molly Haggerty"
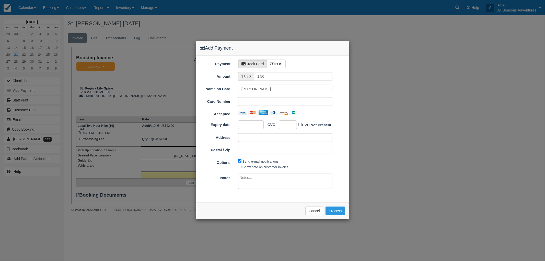
click at [333, 117] on div "Name on Card Molly Haggerty Card Number Accepted Expiry date CVC CVC Not Presen…" at bounding box center [272, 122] width 145 height 74
click at [335, 211] on button "Process" at bounding box center [335, 210] width 20 height 9
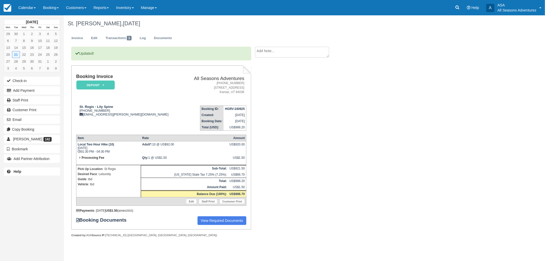
click at [297, 203] on div "Updated! Booking Invoice Deposit   Pending Reserved Paid Waiting Cancelled All …" at bounding box center [204, 147] width 281 height 201
click at [95, 40] on link "Edit" at bounding box center [94, 38] width 14 height 10
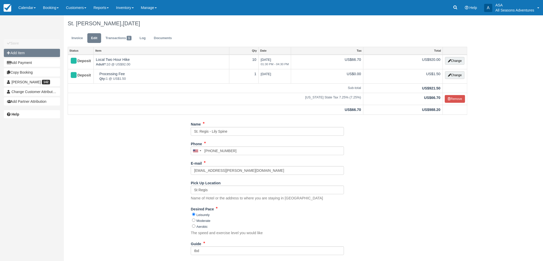
click at [50, 50] on button "Add Item" at bounding box center [32, 53] width 56 height 8
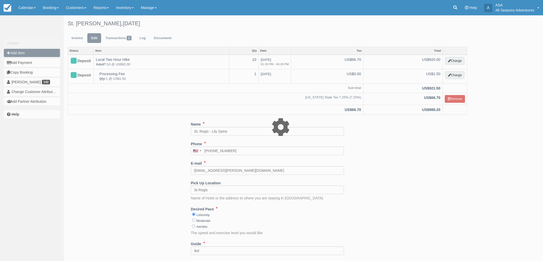
type input "0.00"
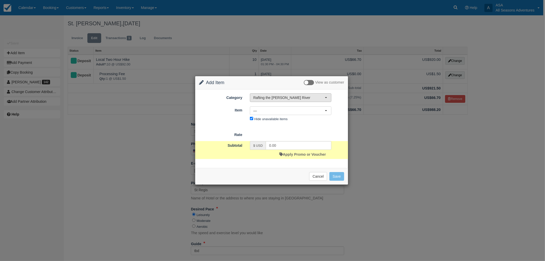
click at [268, 98] on span "Rafting the [PERSON_NAME] River" at bounding box center [289, 97] width 72 height 5
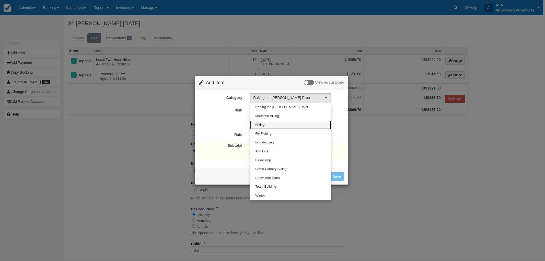
click at [273, 123] on link "Hiking" at bounding box center [290, 124] width 81 height 9
select select "2"
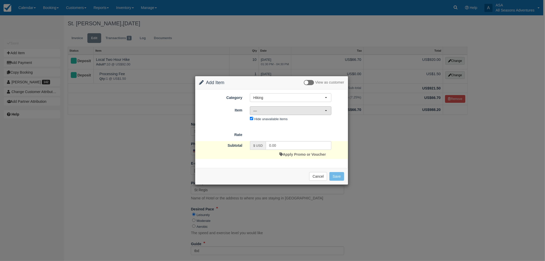
click at [283, 108] on span "—" at bounding box center [289, 110] width 72 height 5
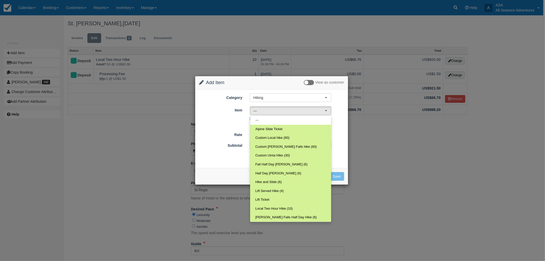
click at [339, 142] on div "Subtotal $ USD 0.00 Apply Promo or Voucher" at bounding box center [271, 150] width 153 height 18
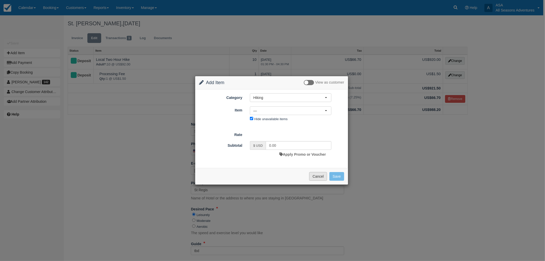
click at [316, 173] on button "Cancel" at bounding box center [318, 176] width 18 height 9
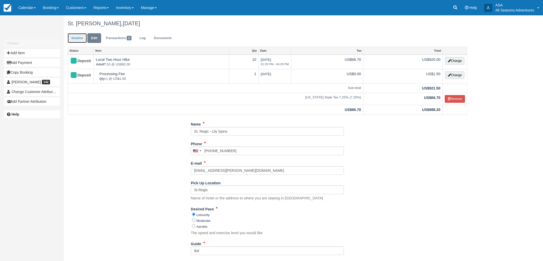
click at [72, 42] on link "Invoice" at bounding box center [77, 38] width 19 height 10
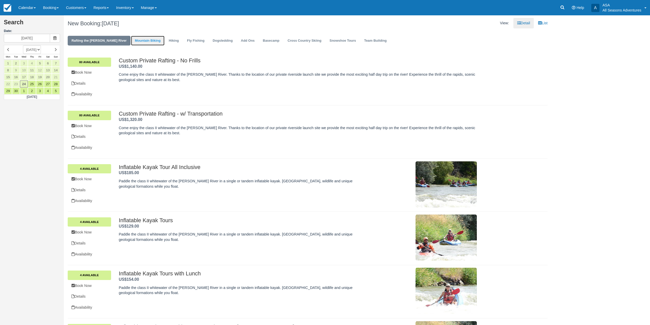
click at [135, 39] on link "Mountain Biking" at bounding box center [147, 41] width 33 height 10
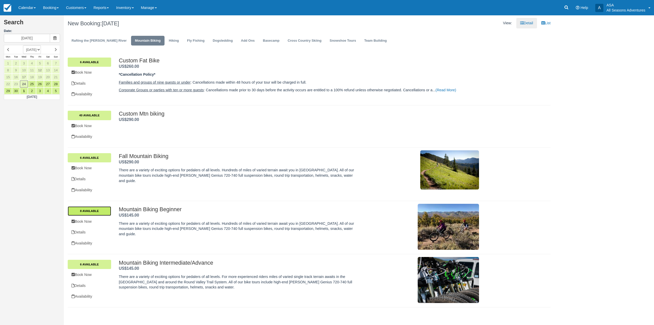
click at [102, 214] on link "8 Available" at bounding box center [89, 210] width 43 height 9
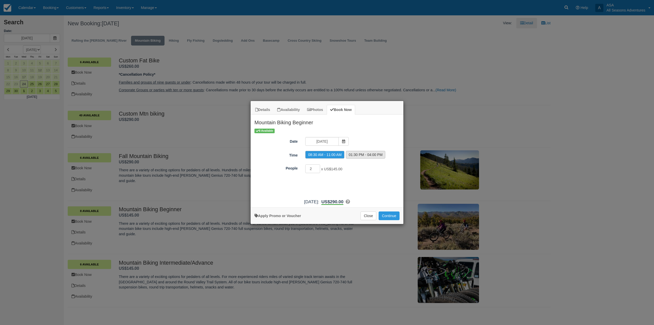
click at [355, 156] on label "01:30 PM - 04:00 PM" at bounding box center [365, 155] width 39 height 8
radio input "true"
click at [343, 142] on icon "Item Modal" at bounding box center [344, 141] width 4 height 4
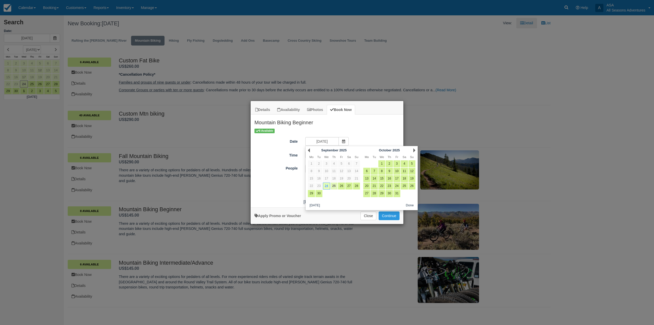
click at [334, 186] on link "25" at bounding box center [333, 185] width 7 height 7
type input "09/25/25"
radio input "false"
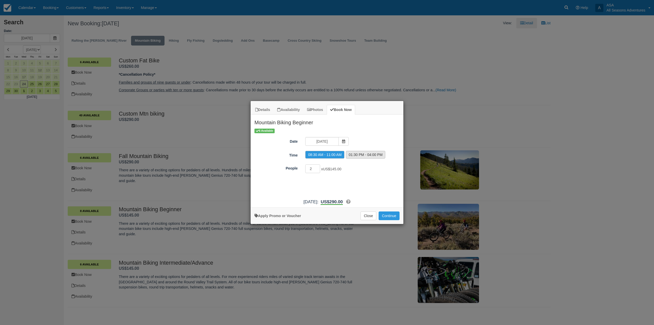
click at [367, 155] on label "01:30 PM - 04:00 PM" at bounding box center [365, 155] width 39 height 8
radio input "true"
click at [387, 217] on button "Continue" at bounding box center [389, 215] width 21 height 9
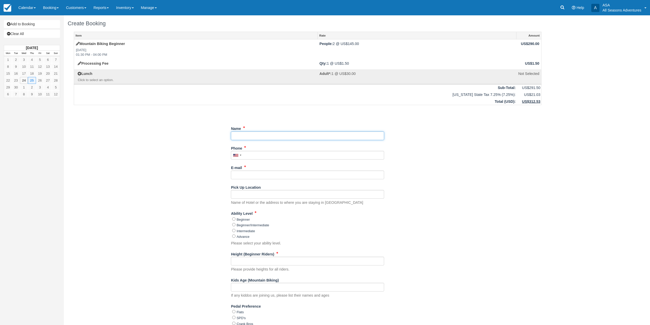
click at [255, 138] on input "Name" at bounding box center [307, 135] width 153 height 9
click at [196, 127] on div "Item Rate Amount Mountain Biking Beginner [DATE] 01:30 PM - 04:00 PM People: 2 …" at bounding box center [308, 242] width 480 height 421
click at [252, 196] on input "Pick Up Location" at bounding box center [307, 194] width 153 height 9
type input "Marriot Mountainside"
click at [130, 162] on div "Item Rate Amount Mountain Biking Beginner [DATE] 01:30 PM - 04:00 PM People: 2 …" at bounding box center [308, 242] width 480 height 421
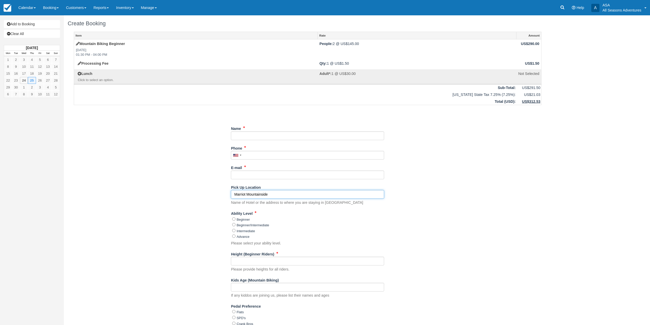
click at [274, 198] on input "Marriot Mountainside" at bounding box center [307, 194] width 153 height 9
click at [240, 135] on input "Name" at bounding box center [307, 135] width 153 height 9
click at [201, 128] on div "Item Rate Amount Mountain Biking Beginner [DATE] 01:30 PM - 04:00 PM People: 2 …" at bounding box center [308, 242] width 480 height 421
click at [259, 139] on input "Name" at bounding box center [307, 135] width 153 height 9
type input "[PERSON_NAME]"
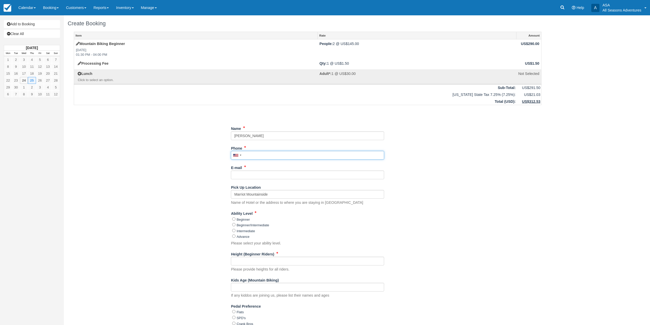
click at [259, 157] on input "Phone" at bounding box center [307, 155] width 153 height 9
type input "[PHONE_NUMBER]"
click at [244, 176] on input "E-mail" at bounding box center [307, 174] width 153 height 9
type input "[EMAIL_ADDRESS][DOMAIN_NAME]"
click at [234, 219] on input "Beginner" at bounding box center [233, 218] width 3 height 3
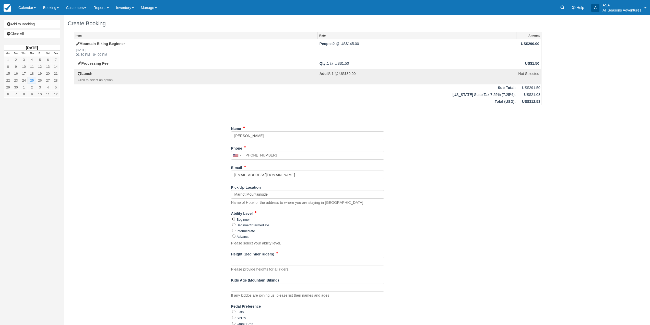
radio input "true"
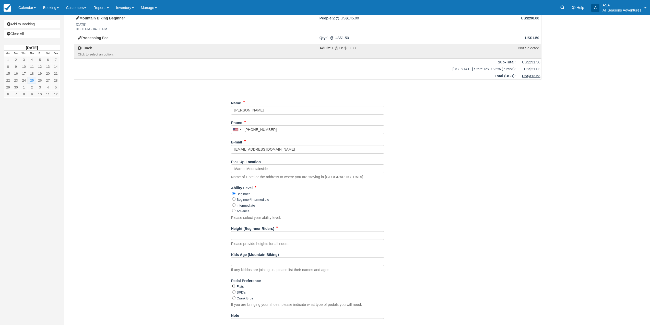
click at [234, 285] on input "Flats" at bounding box center [233, 285] width 3 height 3
radio input "true"
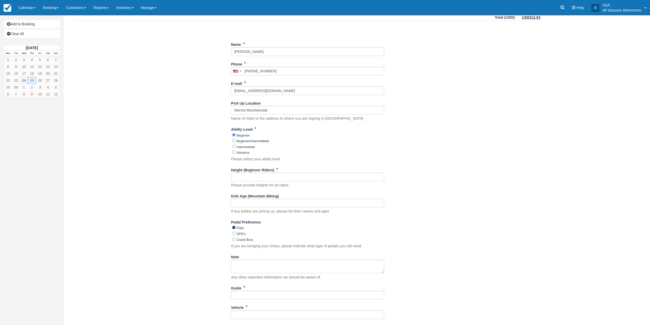
scroll to position [140, 0]
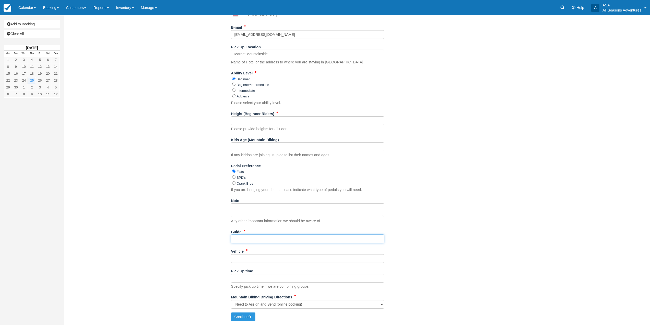
click at [247, 242] on input "Guide" at bounding box center [307, 238] width 153 height 9
type input "Gordo"
click at [247, 258] on input "Vehicle" at bounding box center [307, 258] width 153 height 9
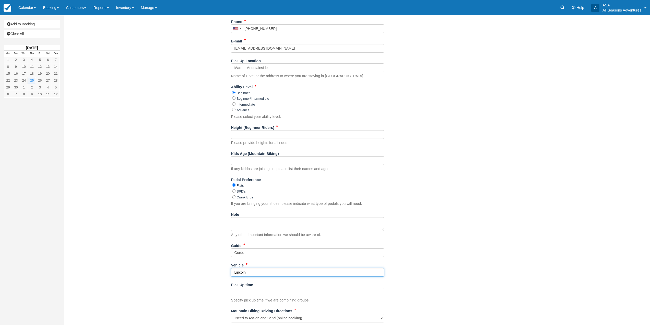
scroll to position [115, 0]
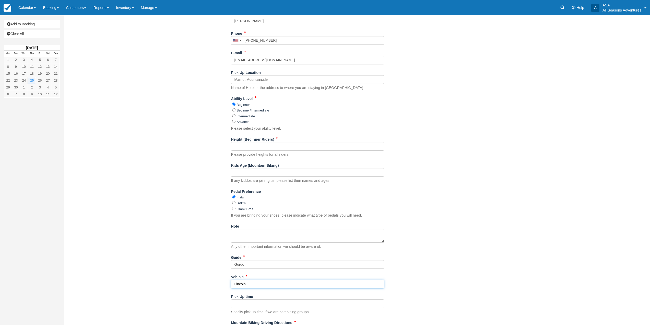
type input "Lincoln"
click at [262, 147] on input "Height (Beginner Riders)" at bounding box center [307, 146] width 153 height 9
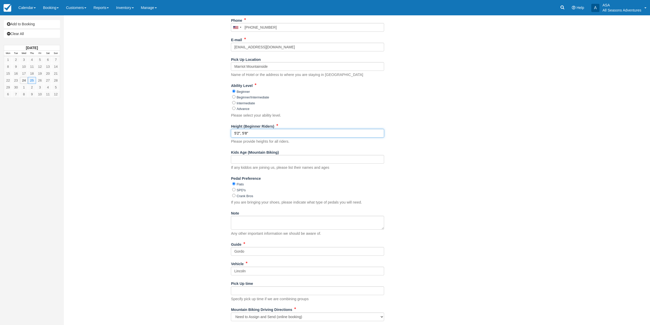
scroll to position [140, 0]
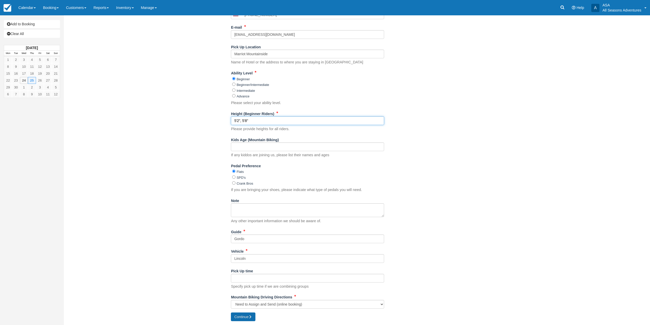
type input "5'2", 5'8""
click at [249, 316] on button "Continue" at bounding box center [243, 316] width 25 height 9
type input "[PHONE_NUMBER]"
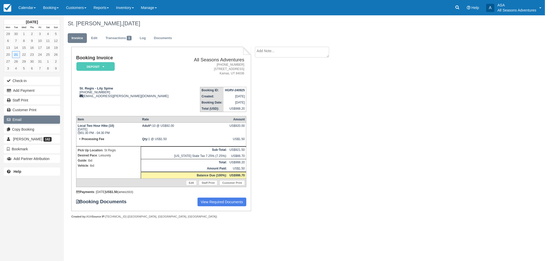
click at [15, 117] on button "Email" at bounding box center [32, 119] width 56 height 8
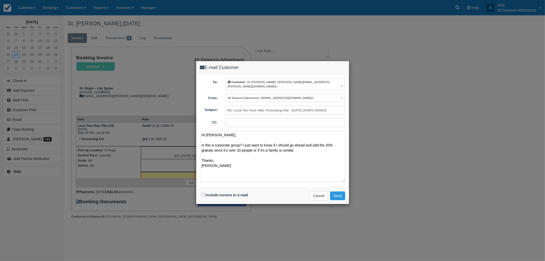
click at [202, 141] on textarea "Hi [PERSON_NAME], Is this a corporate group? I just want to know if I should go…" at bounding box center [272, 156] width 145 height 51
click at [327, 149] on textarea "Hi [PERSON_NAME], Quick question - is this a corporate group? I just want to kn…" at bounding box center [272, 156] width 145 height 51
type textarea "Hi [PERSON_NAME], Quick question - is this a corporate group? I just want to kn…"
click at [341, 193] on button "Send" at bounding box center [337, 195] width 15 height 9
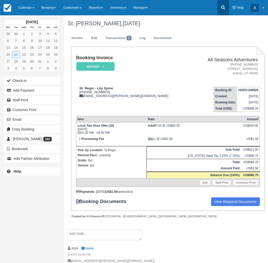
click at [226, 7] on icon at bounding box center [223, 7] width 5 height 5
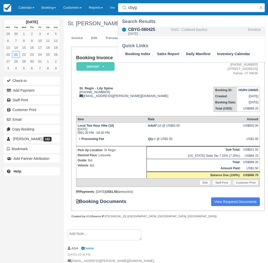
type input "cbyg"
click at [210, 31] on div "RMC- Coldwell Banker" at bounding box center [208, 32] width 75 height 10
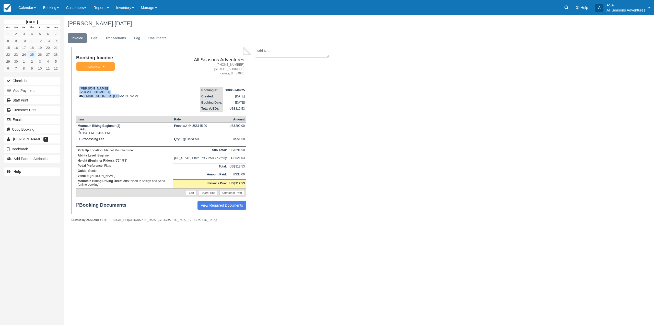
drag, startPoint x: 79, startPoint y: 86, endPoint x: 134, endPoint y: 100, distance: 56.6
click at [134, 100] on td "[PERSON_NAME] [PHONE_NUMBER] [EMAIL_ADDRESS][DOMAIN_NAME]" at bounding box center [122, 97] width 92 height 29
click at [134, 103] on td "Xi Nguyen 1 (816) 305-7366 xi@jadebamboo.com" at bounding box center [122, 97] width 92 height 29
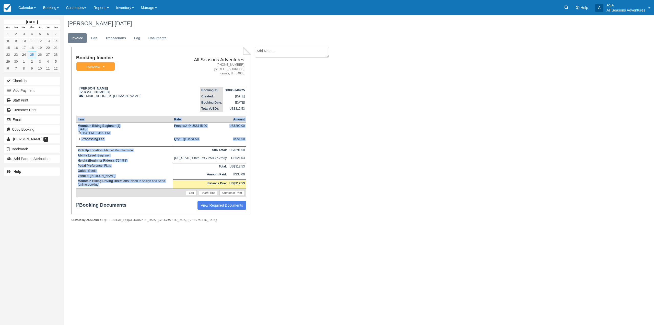
drag, startPoint x: 89, startPoint y: 184, endPoint x: 74, endPoint y: 148, distance: 39.6
click at [74, 148] on div "Booking Invoice Pending   Reserved Deposit Paid Waiting Cancelled Void All Seas…" at bounding box center [161, 130] width 180 height 167
click at [81, 154] on strong "Ability Level" at bounding box center [87, 156] width 18 height 4
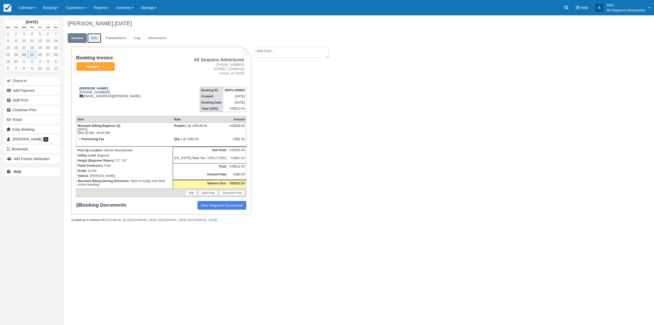
click at [92, 37] on link "Edit" at bounding box center [94, 38] width 14 height 10
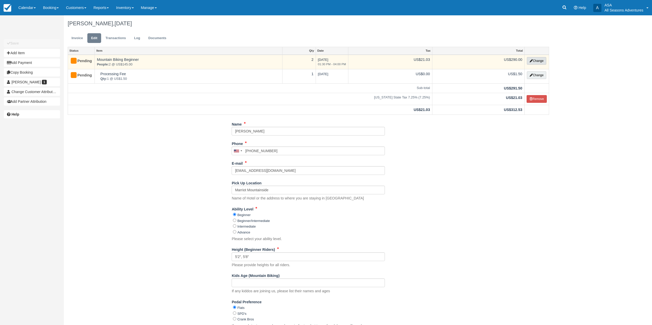
click at [544, 60] on button "Change" at bounding box center [536, 61] width 19 height 8
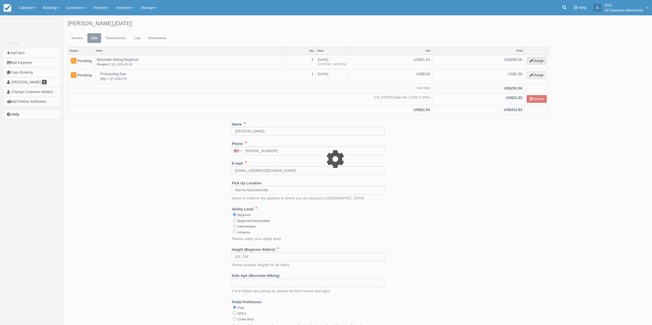
select select "9"
type input "290.00"
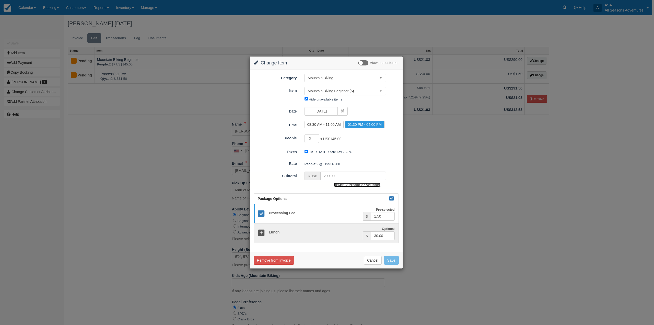
click at [342, 183] on link "Apply Promo or Voucher" at bounding box center [357, 185] width 46 height 4
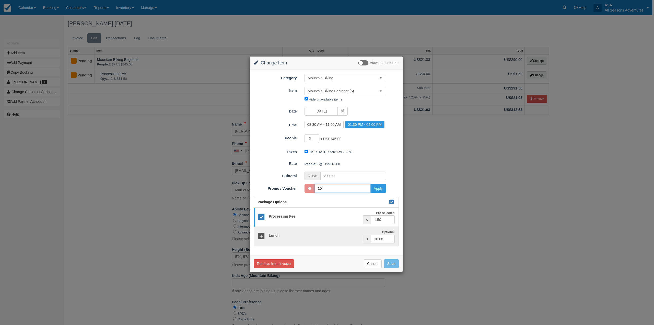
type input "10DISCOUNT"
click at [380, 189] on button "Apply" at bounding box center [378, 188] width 16 height 9
type input "261.00"
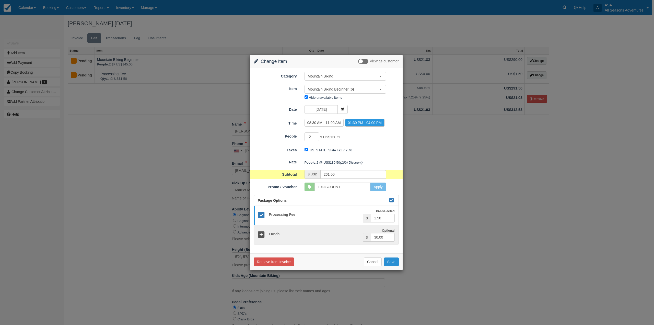
click at [394, 259] on button "Save" at bounding box center [391, 261] width 15 height 9
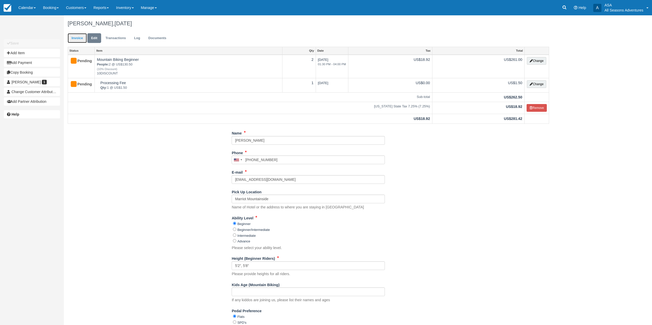
click at [81, 40] on link "Invoice" at bounding box center [77, 38] width 19 height 10
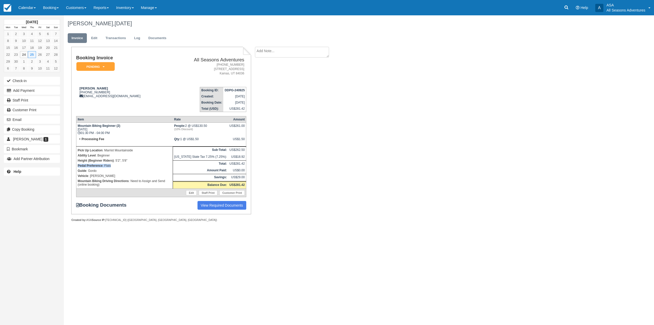
drag, startPoint x: 113, startPoint y: 166, endPoint x: 78, endPoint y: 166, distance: 34.5
click at [78, 166] on p "Pedal Preference : Flats" at bounding box center [125, 165] width 94 height 5
click at [80, 166] on strong "Pedal Preference" at bounding box center [90, 166] width 25 height 4
click at [111, 166] on p "Pedal Preference : Flats" at bounding box center [125, 165] width 94 height 5
click at [109, 166] on p "Pedal Preference : Flats" at bounding box center [125, 165] width 94 height 5
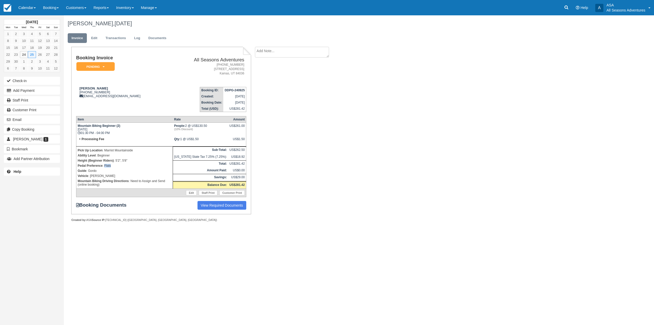
click at [109, 166] on p "Pedal Preference : Flats" at bounding box center [125, 165] width 94 height 5
click at [82, 90] on div "Xi Nguyen 1 (816) 305-7366 xi@jadebamboo.com" at bounding box center [122, 91] width 92 height 11
click at [82, 91] on div "Xi Nguyen 1 (816) 305-7366 xi@jadebamboo.com" at bounding box center [122, 91] width 92 height 11
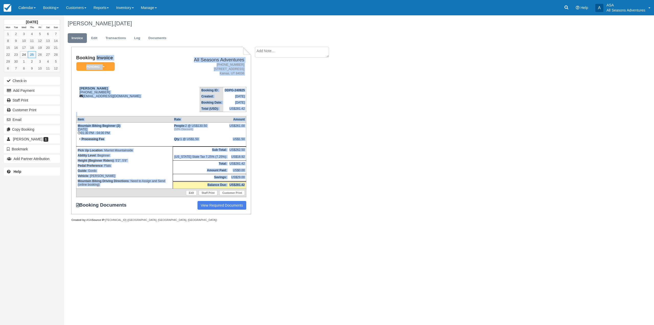
drag, startPoint x: 77, startPoint y: 56, endPoint x: 246, endPoint y: 185, distance: 211.8
click at [246, 185] on div "Booking Invoice Pending   Reserved Deposit Paid Waiting Cancelled Void All Seas…" at bounding box center [161, 132] width 170 height 154
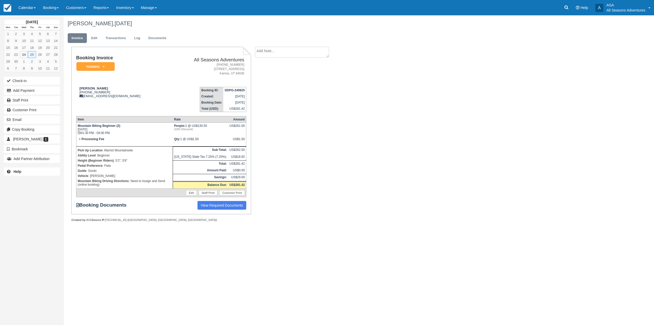
click at [256, 183] on div "Booking Invoice Pending   Reserved Deposit Paid Waiting Cancelled Void All Seas…" at bounding box center [204, 140] width 281 height 186
drag, startPoint x: 67, startPoint y: 23, endPoint x: 216, endPoint y: 73, distance: 156.9
click at [216, 73] on div "Xi Nguyen, September 25 2025 Invoice Edit Transactions Log Documents Booking In…" at bounding box center [309, 124] width 490 height 218
click at [206, 52] on div "Booking Invoice Pending   Reserved Deposit Paid Waiting Cancelled Void All Seas…" at bounding box center [161, 130] width 180 height 167
drag, startPoint x: 67, startPoint y: 22, endPoint x: 256, endPoint y: 206, distance: 263.9
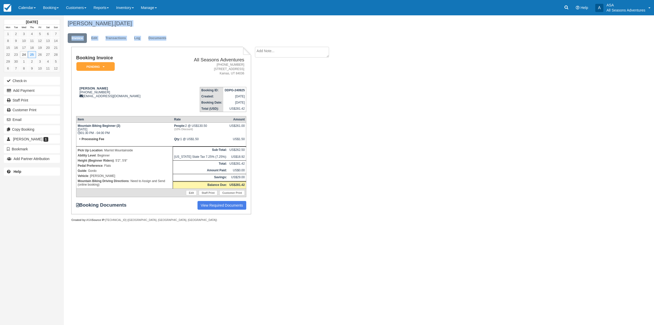
click at [256, 206] on div "Xi Nguyen, September 25 2025 Invoice Edit Transactions Log Documents Booking In…" at bounding box center [309, 124] width 490 height 218
click at [269, 210] on div "Booking Invoice Pending   Reserved Deposit Paid Waiting Cancelled Void All Seas…" at bounding box center [204, 140] width 281 height 186
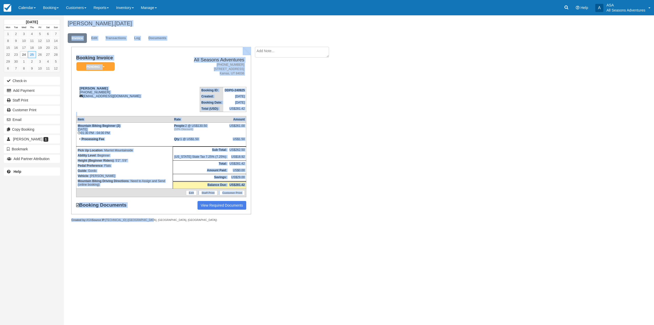
drag, startPoint x: 144, startPoint y: 221, endPoint x: 63, endPoint y: 197, distance: 84.3
click at [63, 197] on div "September 2025 Mon Tue Wed Thu Fri Sat Sun 1 2 3 4 5 6 7 8 9 10 11 12 13 14 15 …" at bounding box center [327, 169] width 654 height 309
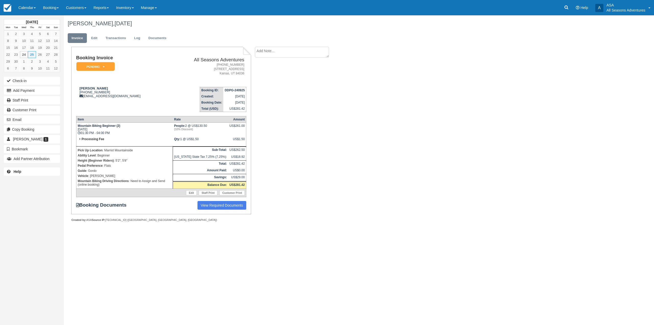
click at [58, 201] on div "September 2025 Mon Tue Wed Thu Fri Sat Sun 1 2 3 4 5 6 7 8 9 10 11 12 13 14 15 …" at bounding box center [32, 162] width 64 height 325
click at [36, 92] on button "Add Payment" at bounding box center [32, 90] width 56 height 8
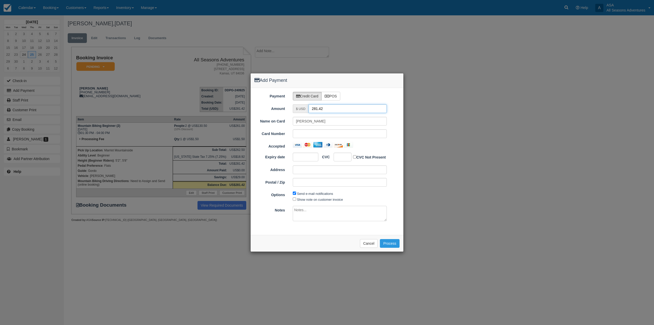
click at [320, 110] on input "281.42" at bounding box center [348, 108] width 78 height 9
click at [329, 109] on input "1.5" at bounding box center [348, 108] width 78 height 9
type input "1.50"
click at [395, 246] on button "Process" at bounding box center [390, 243] width 20 height 9
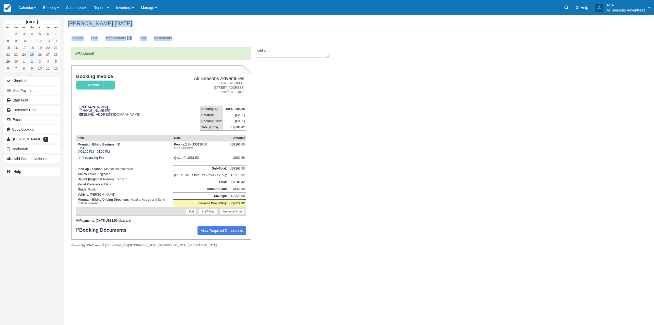
drag, startPoint x: 68, startPoint y: 23, endPoint x: 260, endPoint y: 261, distance: 305.7
click at [260, 261] on div "September 2025 Mon Tue Wed Thu Fri Sat Sun 1 2 3 4 5 6 7 8 9 10 11 12 13 14 15 …" at bounding box center [327, 169] width 654 height 309
click at [267, 269] on div "September 2025 Mon Tue Wed Thu Fri Sat Sun 1 2 3 4 5 6 7 8 9 10 11 12 13 14 15 …" at bounding box center [327, 169] width 654 height 309
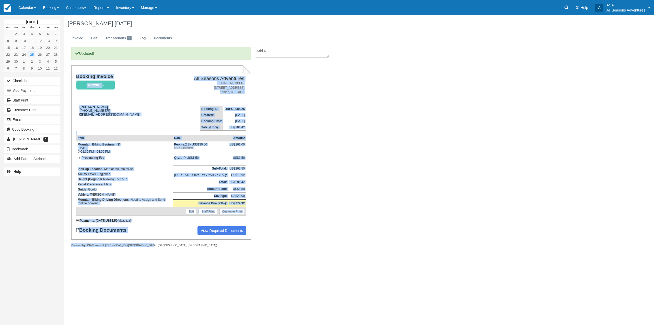
drag, startPoint x: 147, startPoint y: 245, endPoint x: 73, endPoint y: 78, distance: 183.0
click at [73, 78] on div "Booking Invoice Deposit   Pending Reserved Paid Waiting Cancelled All Seasons A…" at bounding box center [161, 156] width 180 height 182
click at [73, 78] on div "Booking Invoice Deposit   Pending Reserved Paid Waiting Cancelled All Seasons A…" at bounding box center [161, 152] width 180 height 174
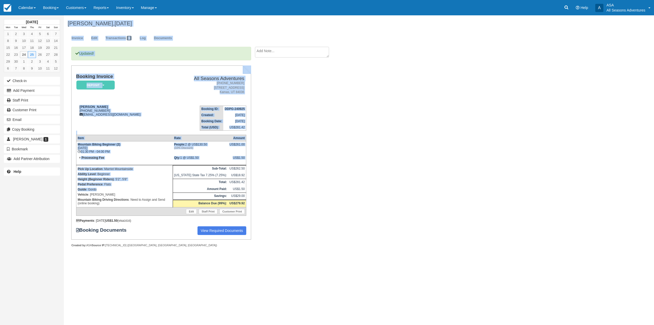
drag, startPoint x: 67, startPoint y: 23, endPoint x: 156, endPoint y: 190, distance: 189.0
click at [156, 190] on div "Xi Nguyen, September 25 2025 Invoice Edit Transactions 1 Log Documents Updated!…" at bounding box center [309, 136] width 490 height 243
click at [154, 189] on p "Guide : Gordo" at bounding box center [125, 189] width 94 height 5
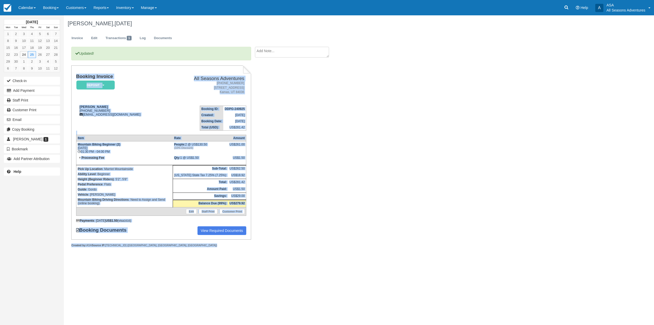
drag, startPoint x: 147, startPoint y: 248, endPoint x: 74, endPoint y: 75, distance: 187.8
click at [74, 75] on div "Updated! Booking Invoice Deposit   Pending Reserved Paid Waiting Cancelled All …" at bounding box center [161, 152] width 180 height 211
click at [74, 72] on div "Booking Invoice Deposit   Pending Reserved Paid Waiting Cancelled All Seasons A…" at bounding box center [161, 152] width 180 height 174
drag, startPoint x: 147, startPoint y: 245, endPoint x: 75, endPoint y: 76, distance: 183.9
click at [75, 76] on div "Booking Invoice Deposit   Pending Reserved Paid Waiting Cancelled All Seasons A…" at bounding box center [161, 156] width 180 height 182
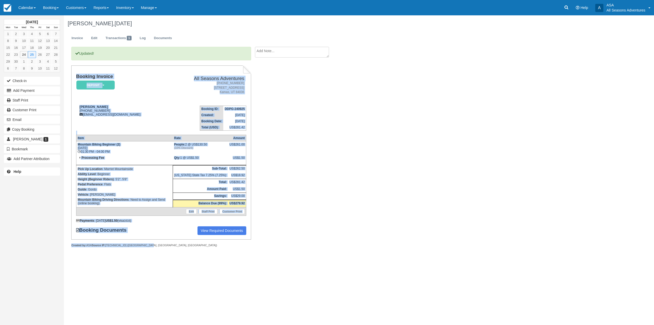
click at [75, 76] on div "Booking Invoice Deposit   Pending Reserved Paid Waiting Cancelled All Seasons A…" at bounding box center [161, 152] width 180 height 174
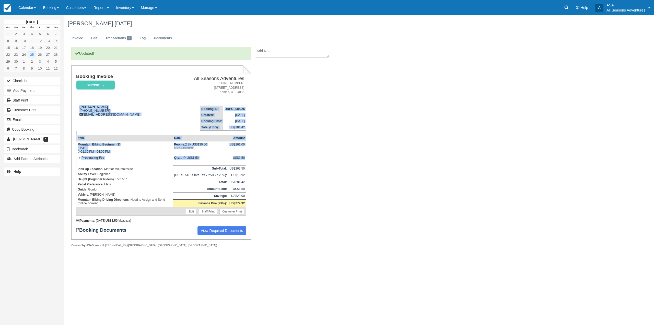
drag, startPoint x: 78, startPoint y: 106, endPoint x: 245, endPoint y: 159, distance: 175.6
click at [245, 159] on div "Booking Invoice Deposit   Pending Reserved Paid Waiting Cancelled All Seasons A…" at bounding box center [161, 154] width 170 height 161
click at [245, 159] on td "US$1.50" at bounding box center [237, 160] width 18 height 10
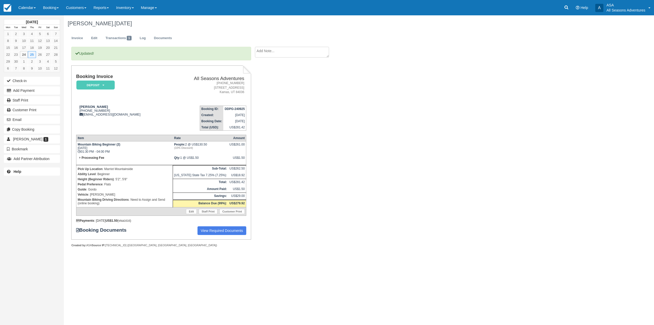
drag, startPoint x: 154, startPoint y: 247, endPoint x: 83, endPoint y: 149, distance: 121.0
click at [83, 149] on div "Updated! Booking Invoice Deposit   Pending Reserved Paid Waiting Cancelled All …" at bounding box center [161, 152] width 180 height 211
click at [108, 166] on p "Pick Up Location : Marriot Mountainside" at bounding box center [125, 168] width 94 height 5
click at [55, 10] on link "Booking" at bounding box center [50, 7] width 23 height 15
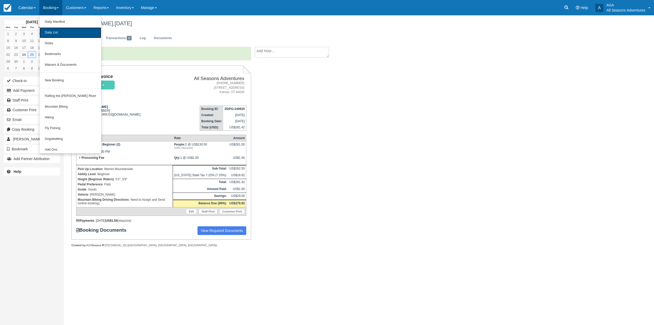
click at [60, 36] on link "Daily List" at bounding box center [71, 32] width 62 height 11
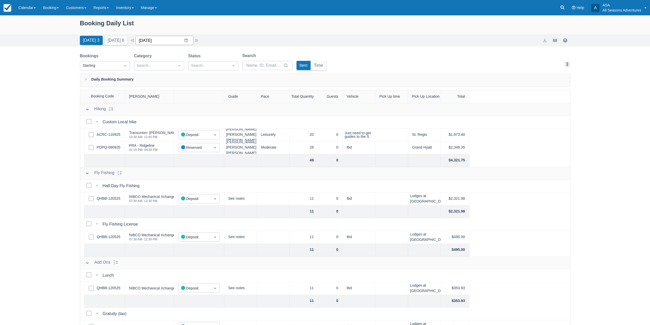
click at [180, 39] on input "[DATE]" at bounding box center [165, 40] width 58 height 9
click at [111, 39] on button "[DATE] 6" at bounding box center [116, 40] width 23 height 9
type input "[DATE]"
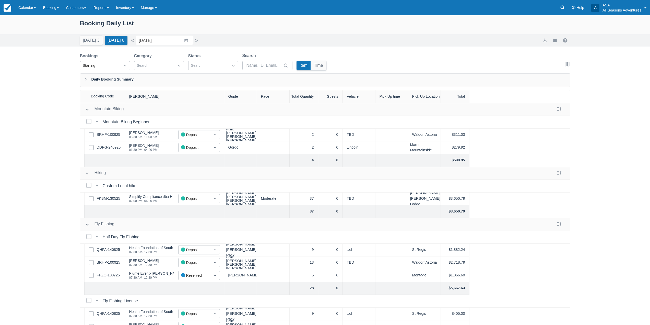
scroll to position [26, 0]
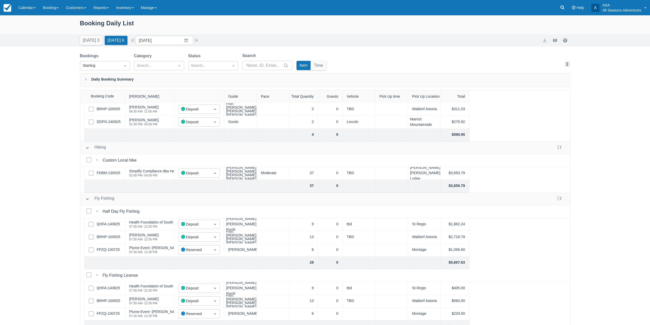
click at [106, 170] on div "Select Row FKBM-130525" at bounding box center [104, 173] width 41 height 13
click at [106, 173] on link "FKBM-130525" at bounding box center [108, 173] width 23 height 6
click at [102, 123] on link "DDPG-240925" at bounding box center [109, 122] width 24 height 6
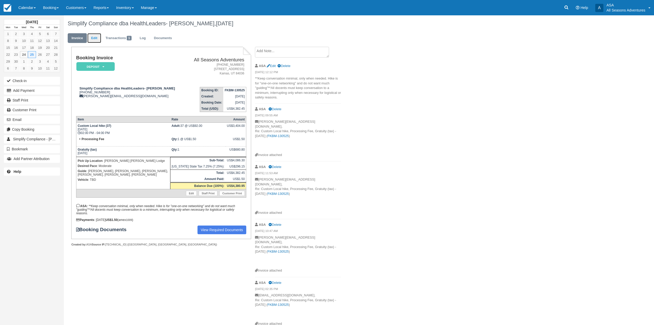
click at [92, 41] on link "Edit" at bounding box center [94, 38] width 14 height 10
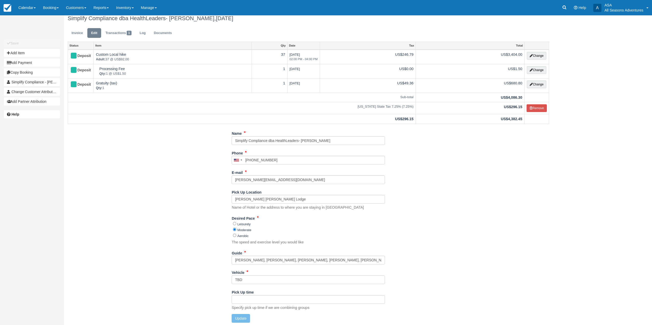
scroll to position [7, 0]
click at [239, 259] on input "[PERSON_NAME], [PERSON_NAME], [PERSON_NAME], [PERSON_NAME], [PERSON_NAME], [PER…" at bounding box center [308, 258] width 153 height 9
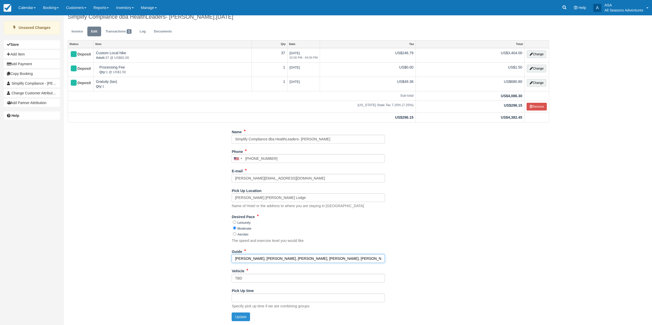
type input "[PERSON_NAME], [PERSON_NAME], [PERSON_NAME], [PERSON_NAME], [PERSON_NAME]"
click at [243, 320] on button "Update" at bounding box center [241, 316] width 18 height 9
type input "[PHONE_NUMBER]"
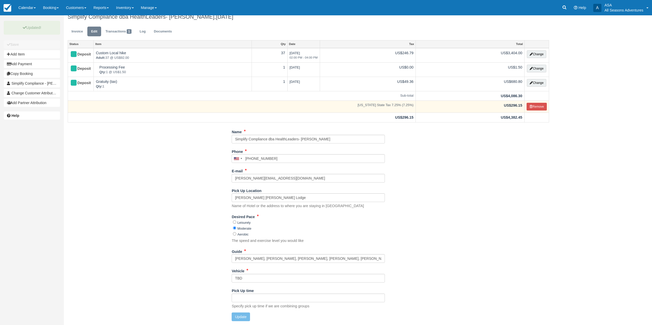
scroll to position [0, 0]
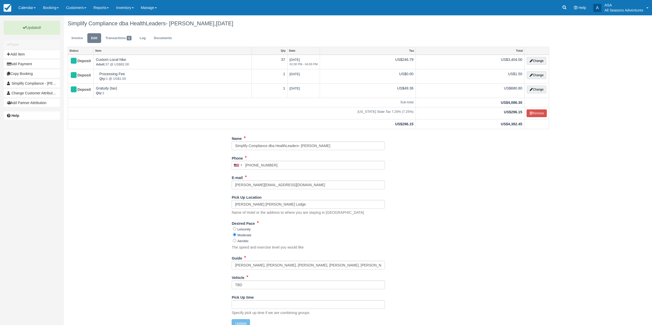
click at [81, 43] on ul "Invoice Edit Transactions 1 Log Documents" at bounding box center [308, 39] width 481 height 15
click at [80, 42] on link "Invoice" at bounding box center [77, 38] width 19 height 10
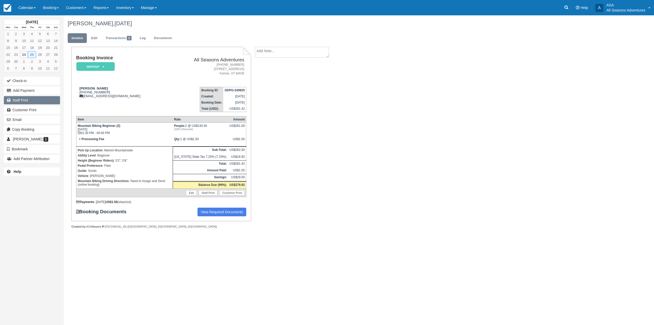
click at [34, 102] on link "Staff Print" at bounding box center [32, 100] width 56 height 8
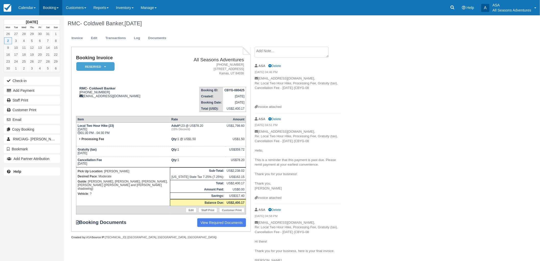
click at [47, 10] on link "Booking" at bounding box center [50, 7] width 23 height 15
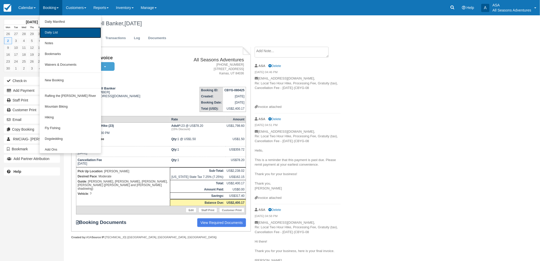
click at [56, 31] on link "Daily List" at bounding box center [71, 32] width 62 height 11
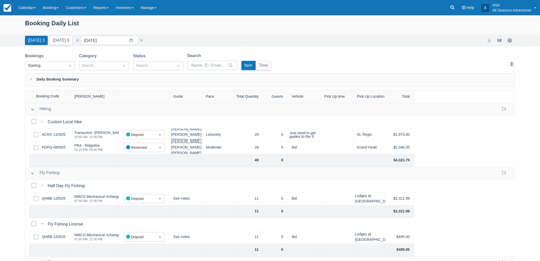
click at [364, 70] on div "Bookings Starting Category Search... Status Search... Search Item Time Edit col…" at bounding box center [270, 63] width 490 height 21
click at [453, 11] on link at bounding box center [453, 7] width 12 height 15
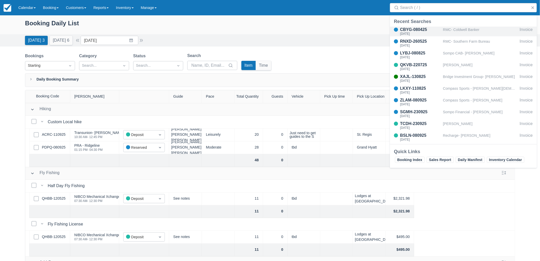
click at [455, 27] on div "RMC- Coldwell Banker" at bounding box center [480, 32] width 75 height 10
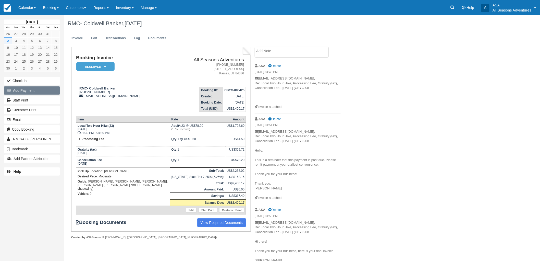
click at [57, 91] on button "Add Payment" at bounding box center [32, 90] width 56 height 8
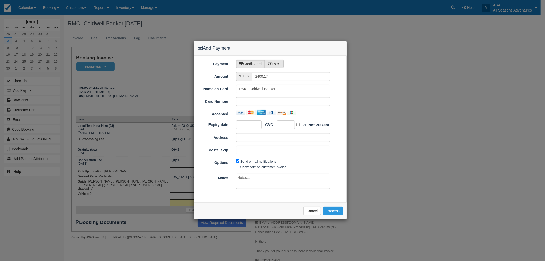
click at [277, 66] on label "POS" at bounding box center [274, 64] width 19 height 9
radio input "true"
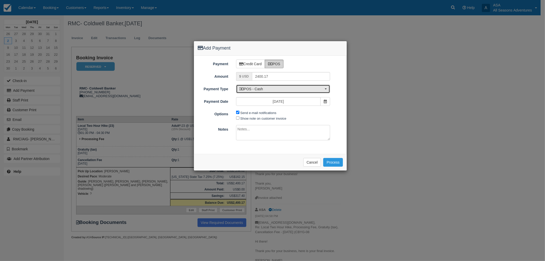
click at [282, 91] on span "POS - Cash" at bounding box center [281, 88] width 84 height 5
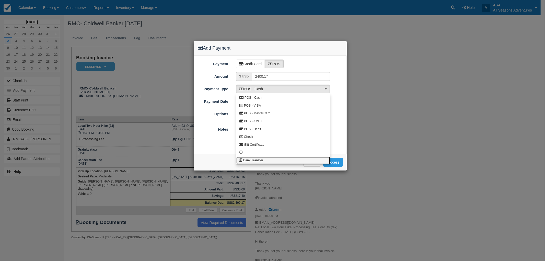
click at [278, 160] on link "Bank Transfer" at bounding box center [283, 161] width 94 height 8
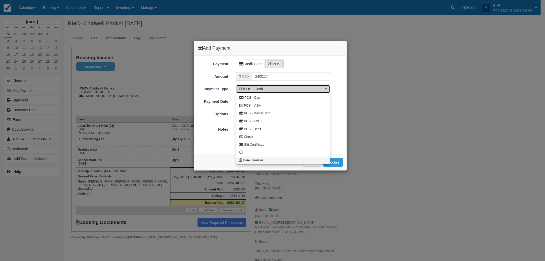
select select "BANK"
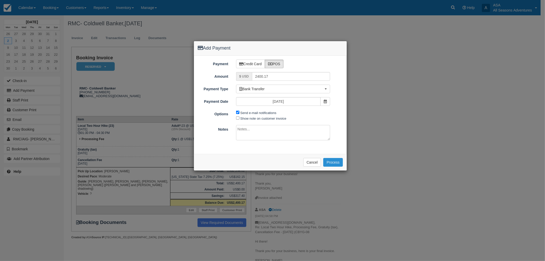
click at [336, 166] on button "Process" at bounding box center [333, 162] width 20 height 9
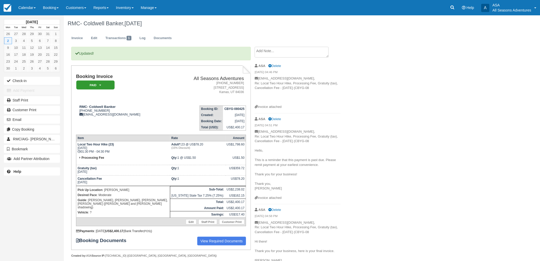
click at [456, 3] on link at bounding box center [453, 7] width 12 height 15
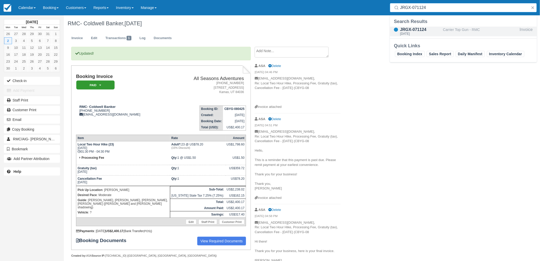
type input "JRGX-071124"
click at [462, 28] on div "Carrier Top Gun - RMC" at bounding box center [480, 32] width 75 height 10
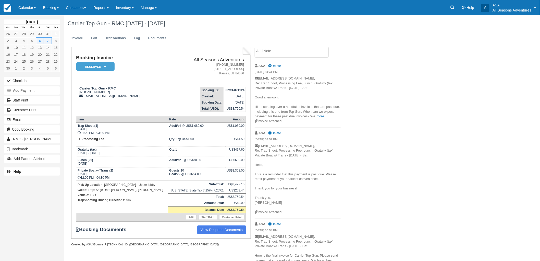
click at [101, 67] on em "Reserved" at bounding box center [95, 66] width 38 height 9
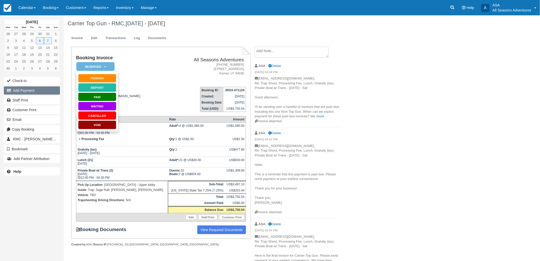
click at [37, 88] on button "Add Payment" at bounding box center [32, 90] width 56 height 8
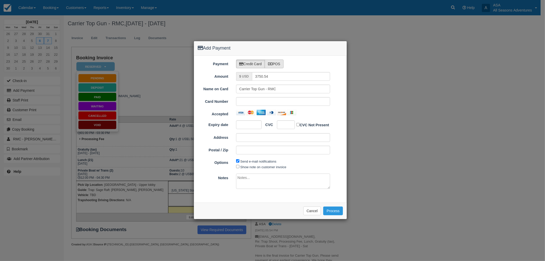
click at [274, 66] on label "POS" at bounding box center [274, 64] width 19 height 9
radio input "true"
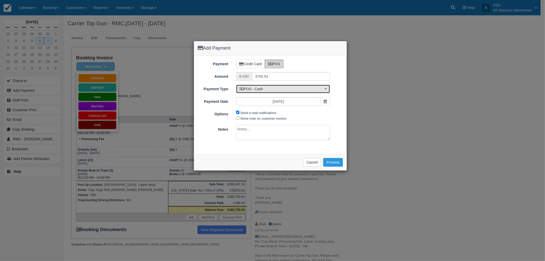
click at [264, 90] on span "POS - Cash" at bounding box center [281, 88] width 84 height 5
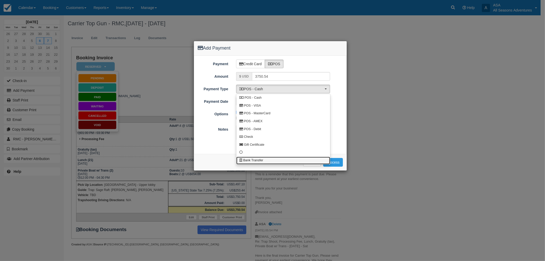
click at [266, 159] on link "Bank Transfer" at bounding box center [283, 161] width 94 height 8
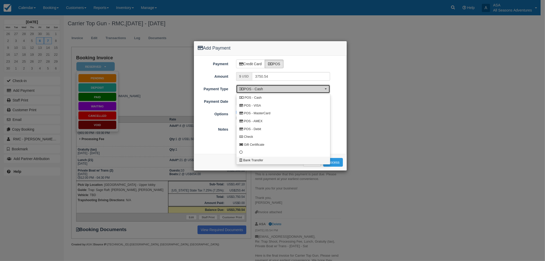
select select "BANK"
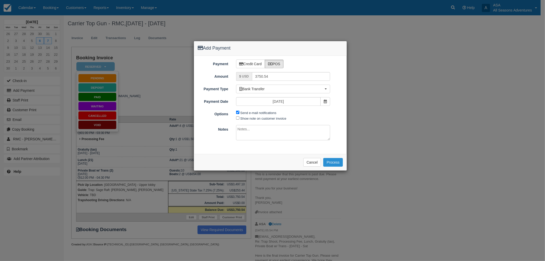
click at [334, 165] on button "Process" at bounding box center [333, 162] width 20 height 9
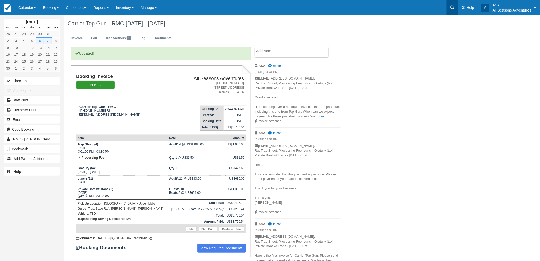
click at [456, 6] on link at bounding box center [453, 7] width 12 height 15
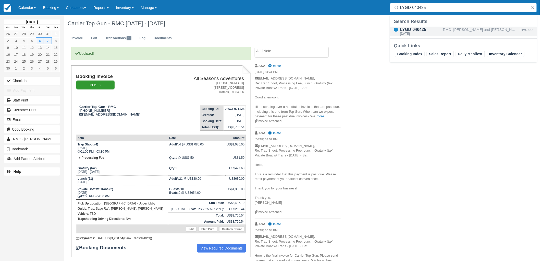
type input "LYGD-040425"
click at [470, 33] on div "RMC- [PERSON_NAME] and [PERSON_NAME]" at bounding box center [480, 32] width 75 height 10
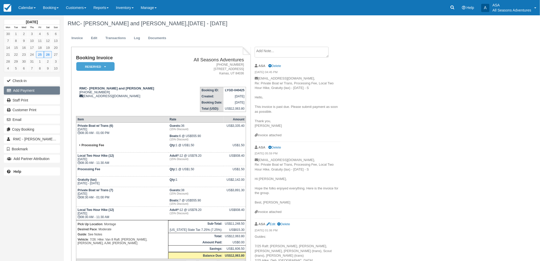
click at [17, 91] on button "Add Payment" at bounding box center [32, 90] width 56 height 8
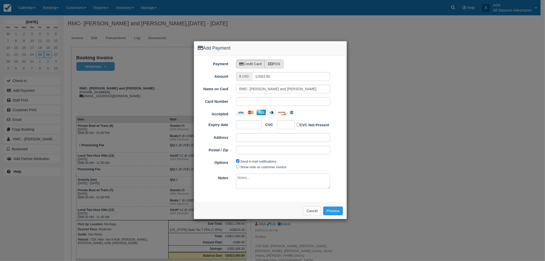
click at [277, 63] on label "POS" at bounding box center [274, 64] width 19 height 9
radio input "true"
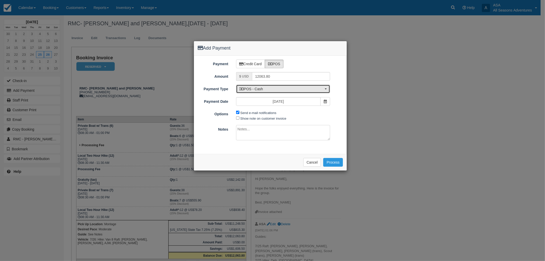
click at [277, 90] on span "POS - Cash" at bounding box center [281, 88] width 84 height 5
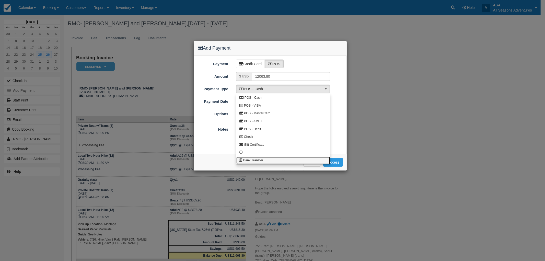
click at [263, 161] on link "Bank Transfer" at bounding box center [283, 161] width 94 height 8
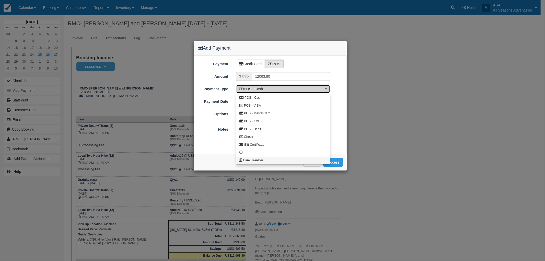
select select "BANK"
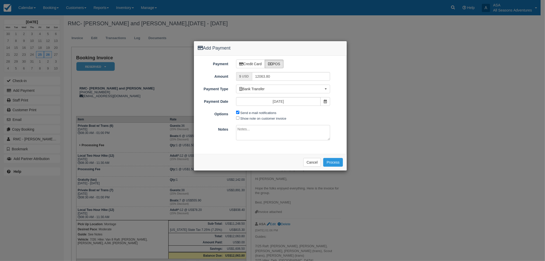
click at [318, 108] on div "Payment Credit Card POS Amount $ USD 12063.80 Name on Card RMC- [PERSON_NAME] a…" at bounding box center [270, 105] width 153 height 98
click at [332, 164] on button "Process" at bounding box center [333, 162] width 20 height 9
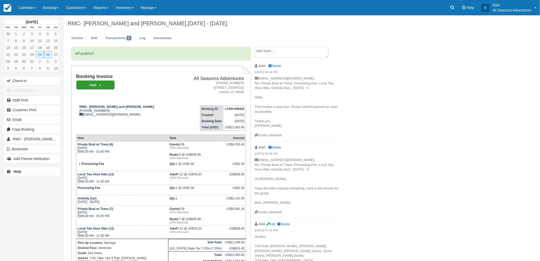
click at [59, 12] on link "Booking" at bounding box center [50, 7] width 23 height 15
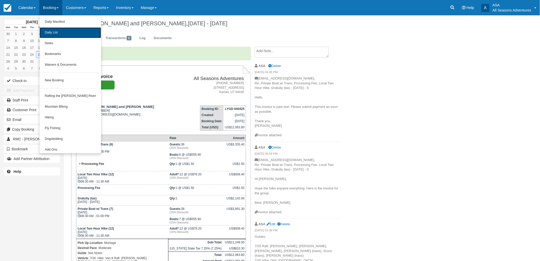
click at [62, 32] on link "Daily List" at bounding box center [71, 32] width 62 height 11
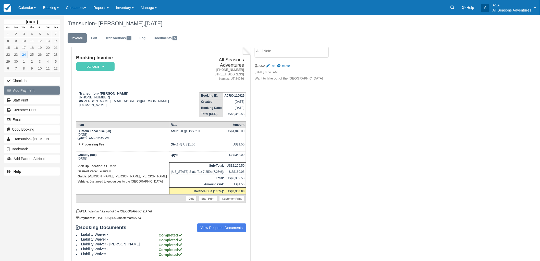
click at [34, 91] on button "Add Payment" at bounding box center [32, 90] width 56 height 8
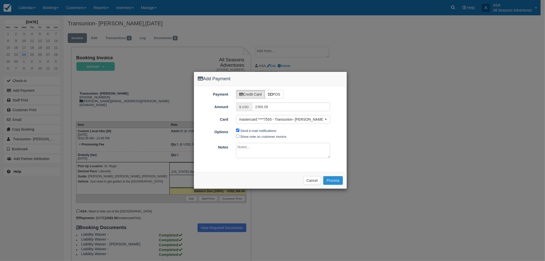
click at [332, 181] on button "Process" at bounding box center [333, 180] width 20 height 9
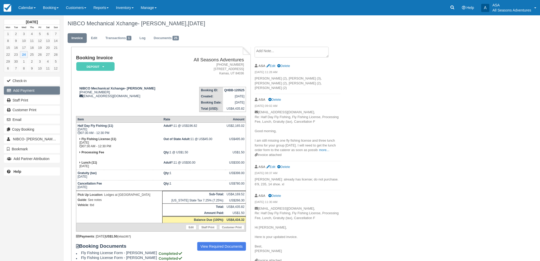
click at [45, 88] on button "Add Payment" at bounding box center [32, 90] width 56 height 8
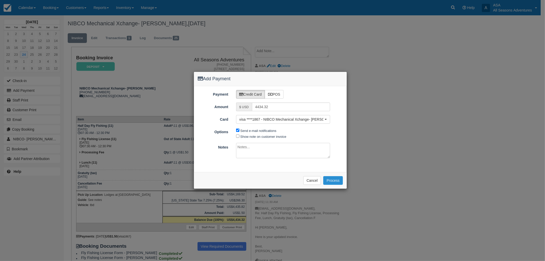
click at [336, 178] on button "Process" at bounding box center [333, 180] width 20 height 9
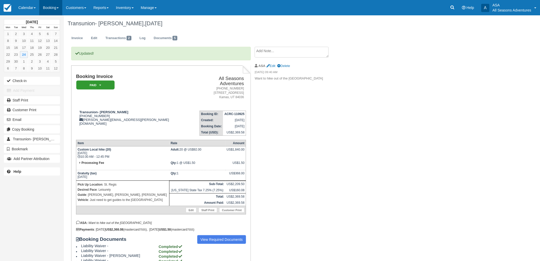
click at [52, 12] on link "Booking" at bounding box center [50, 7] width 23 height 15
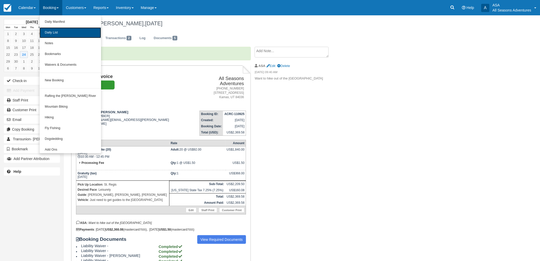
click at [56, 34] on link "Daily List" at bounding box center [71, 32] width 62 height 11
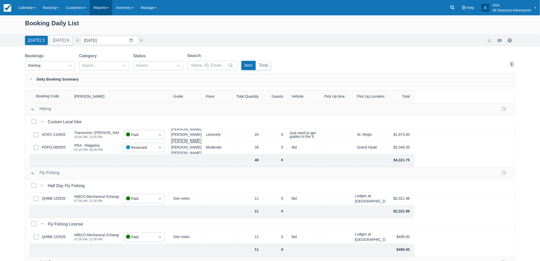
click at [112, 10] on link "Reports" at bounding box center [101, 7] width 22 height 15
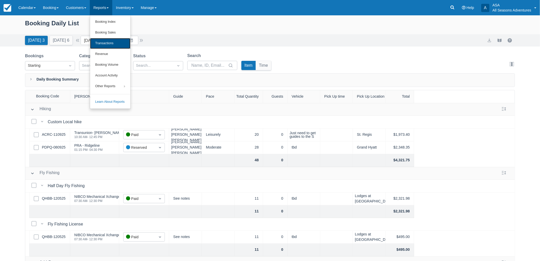
click at [121, 41] on link "Transactions" at bounding box center [110, 43] width 40 height 11
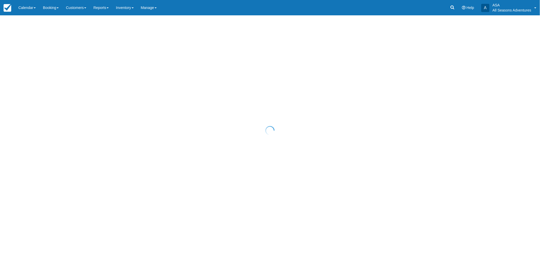
select select "10"
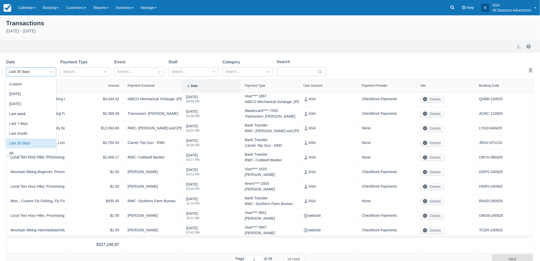
click at [39, 76] on div "Last 30 days" at bounding box center [26, 72] width 40 height 8
click at [35, 92] on div "Today" at bounding box center [31, 94] width 50 height 10
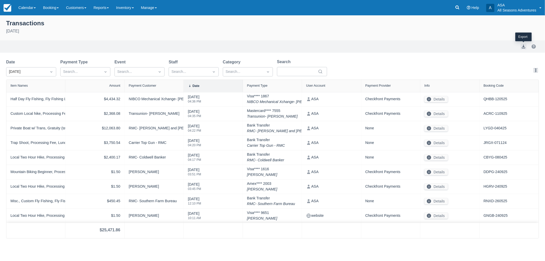
click at [521, 48] on button "export" at bounding box center [523, 46] width 6 height 6
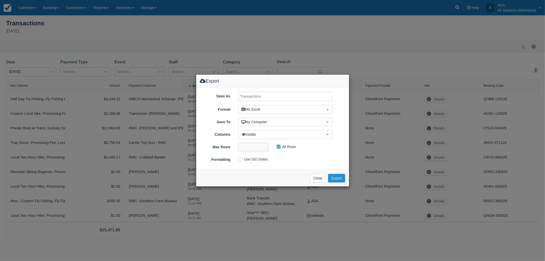
click at [341, 175] on button "Export" at bounding box center [336, 178] width 17 height 9
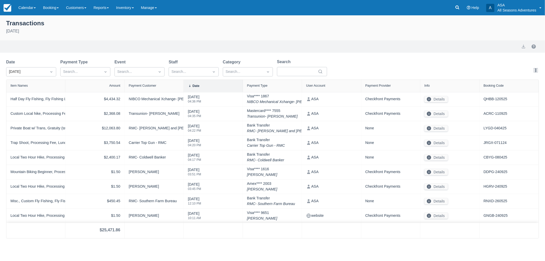
click at [1, 85] on div "Date Today Payment Type Search... Event Search... Staff Search... Category Sear…" at bounding box center [272, 149] width 545 height 180
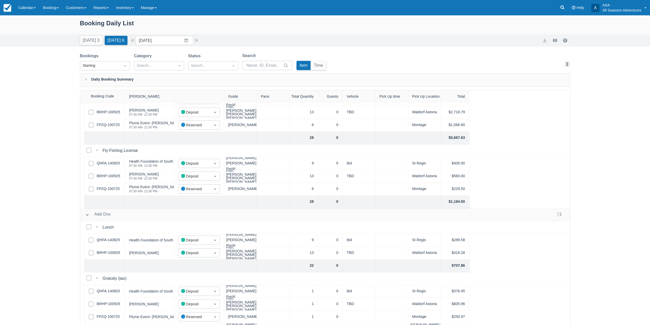
scroll to position [153, 0]
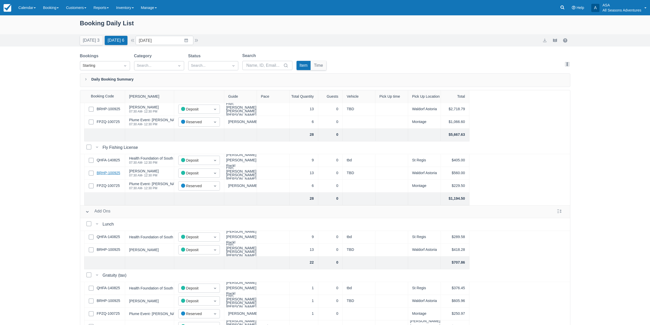
click at [104, 173] on link "BRHP-100925" at bounding box center [108, 173] width 23 height 6
click at [110, 160] on link "QHFA-140825" at bounding box center [108, 160] width 23 height 6
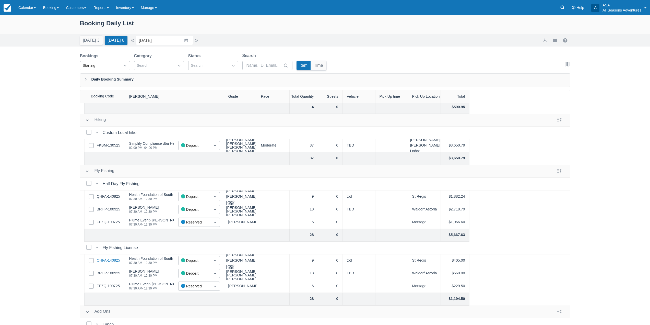
scroll to position [0, 0]
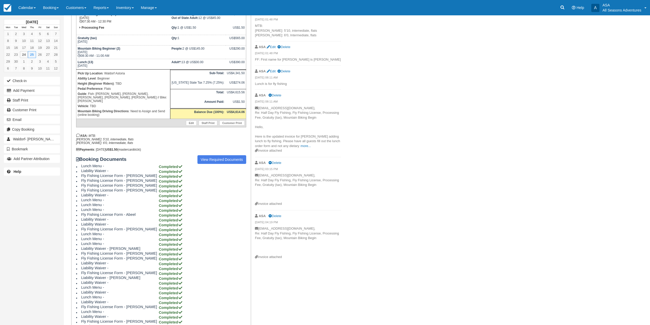
scroll to position [77, 0]
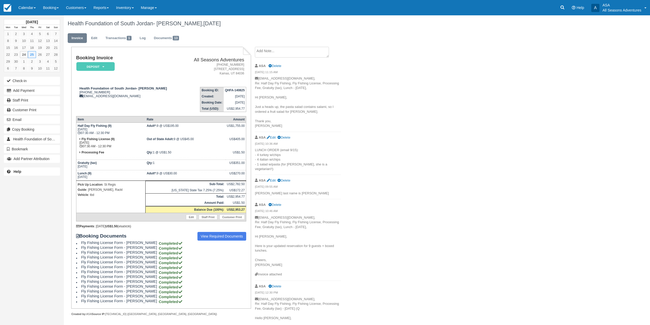
drag, startPoint x: 292, startPoint y: 110, endPoint x: 298, endPoint y: 105, distance: 7.5
click at [298, 105] on p "tvaliente@hfsf.org, Re: Half Day Fly Fishing, Fly Fishing License, Processing F…" at bounding box center [298, 102] width 86 height 52
click at [394, 111] on div "Health Foundation of South Jordan- Tanya Valiente, September 25 2025 Invoice Ed…" at bounding box center [308, 181] width 488 height 332
click at [325, 129] on li "ASA Delete 09/24/25 11:15 AM tvaliente@hfsf.org, Re: Half Day Fly Fishing, Fly …" at bounding box center [298, 96] width 86 height 72
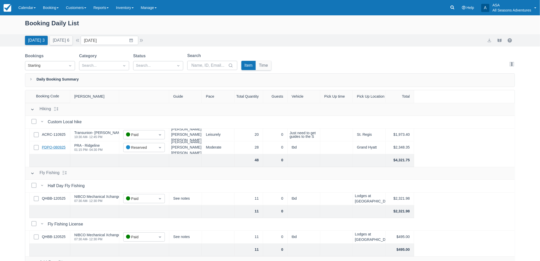
click at [58, 147] on link "PDPQ-080925" at bounding box center [54, 148] width 24 height 6
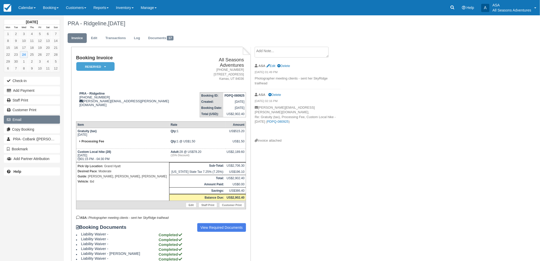
click at [36, 117] on button "Email" at bounding box center [32, 119] width 56 height 8
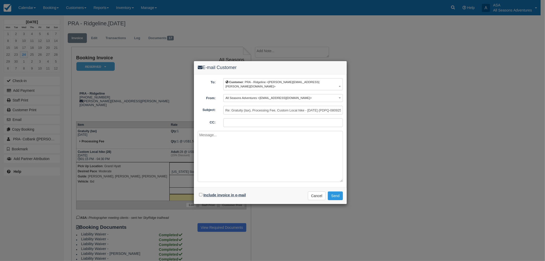
click at [224, 193] on label "Include invoice in e-mail" at bounding box center [224, 195] width 42 height 4
click at [202, 193] on input "Include invoice in e-mail" at bounding box center [200, 194] width 3 height 3
checkbox input "true"
click at [230, 162] on textarea at bounding box center [270, 156] width 145 height 51
type textarea "Good afternoon, This is your final invoice. Please remit payment at your earlie…"
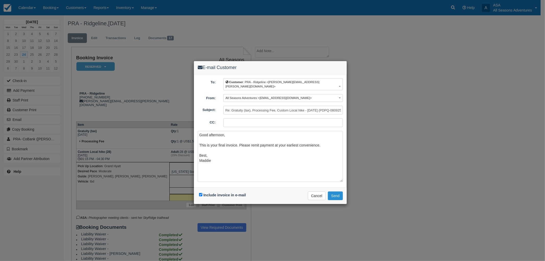
click at [333, 193] on button "Send" at bounding box center [335, 195] width 15 height 9
